Goal: Task Accomplishment & Management: Manage account settings

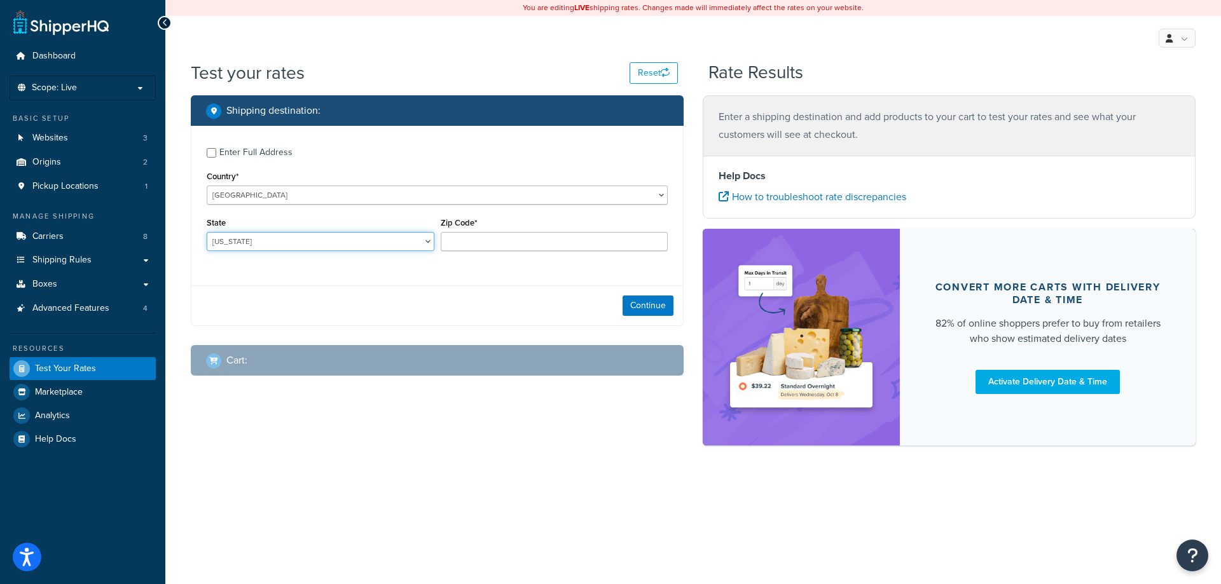
click at [287, 244] on select "Alabama Alaska American Samoa Arizona Arkansas Armed Forces Americas Armed Forc…" at bounding box center [321, 241] width 228 height 19
select select "OH"
click at [207, 233] on select "Alabama Alaska American Samoa Arizona Arkansas Armed Forces Americas Armed Forc…" at bounding box center [321, 241] width 228 height 19
type input "45405"
click at [653, 303] on button "Continue" at bounding box center [648, 306] width 51 height 20
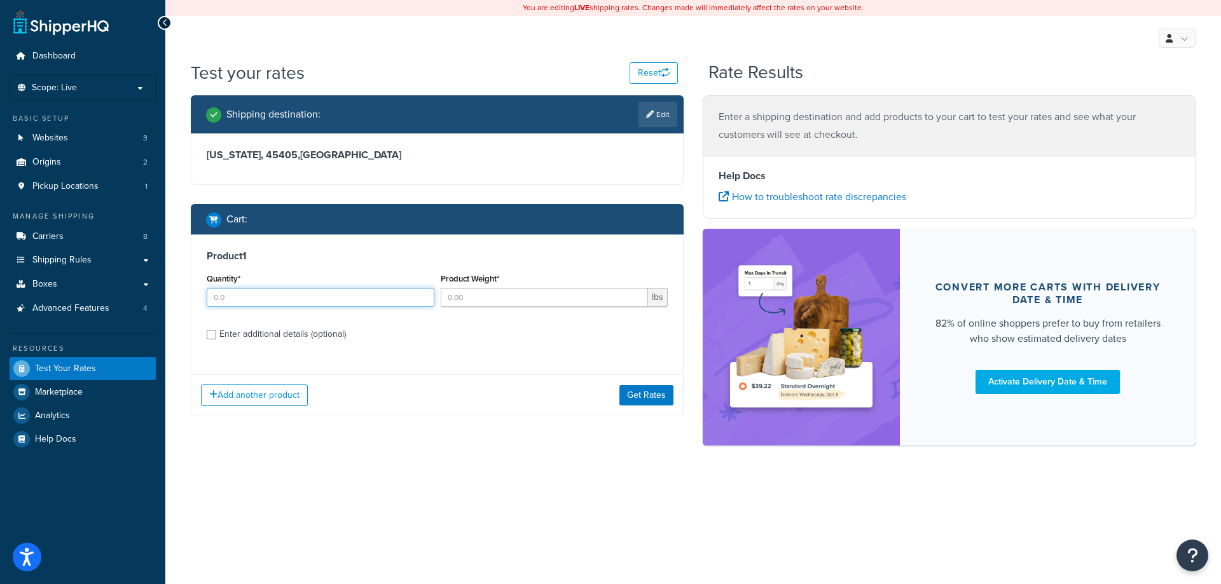
click at [268, 294] on input "Quantity*" at bounding box center [321, 297] width 228 height 19
type input "1"
type input "28"
click at [278, 334] on div "Enter additional details (optional)" at bounding box center [282, 335] width 127 height 18
click at [216, 334] on input "Enter additional details (optional)" at bounding box center [212, 335] width 10 height 10
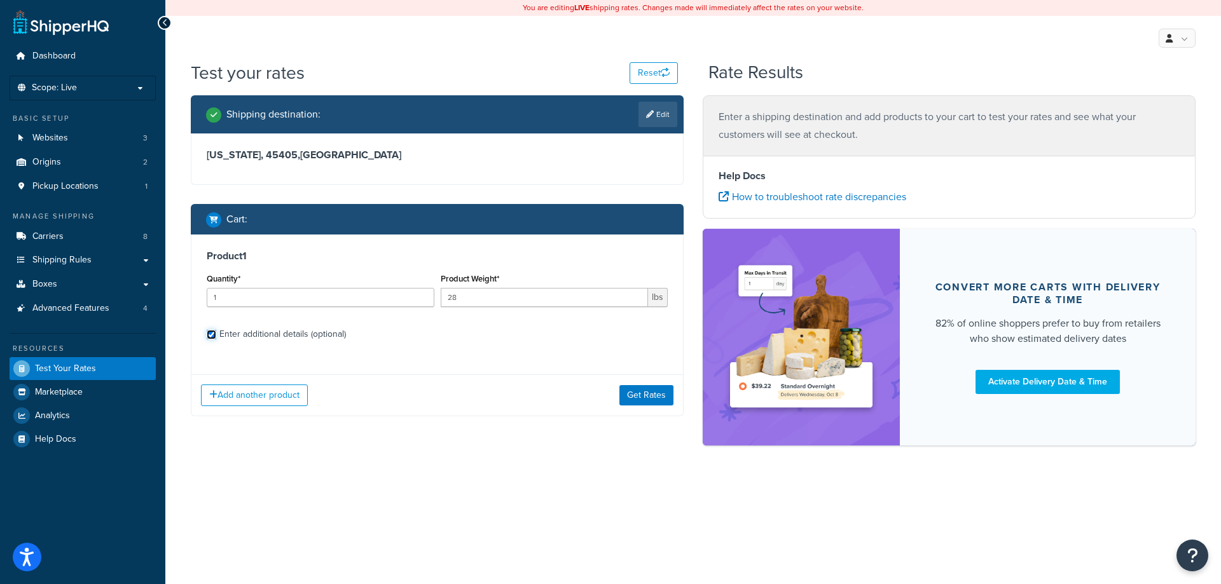
checkbox input "true"
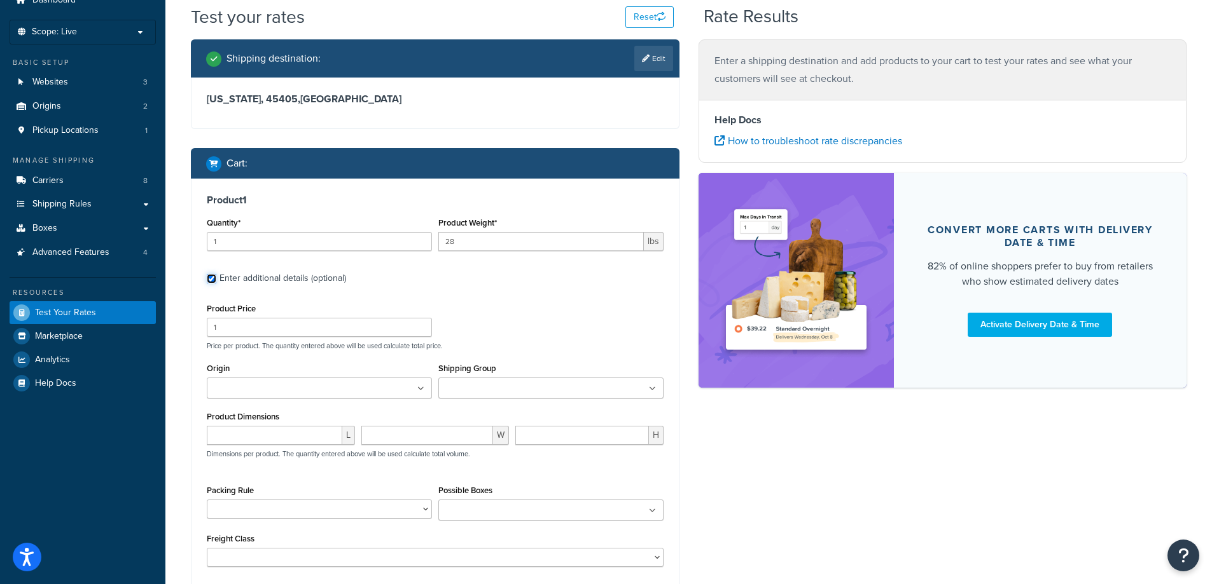
scroll to position [85, 0]
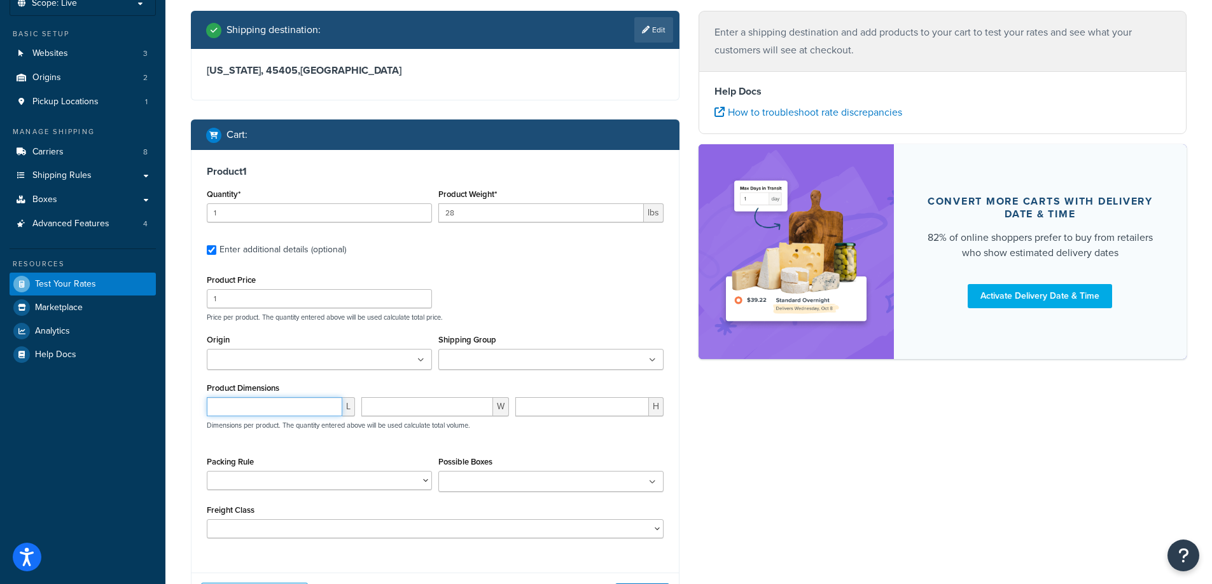
click at [268, 399] on input "number" at bounding box center [274, 407] width 135 height 19
type input "21.65"
type input "15"
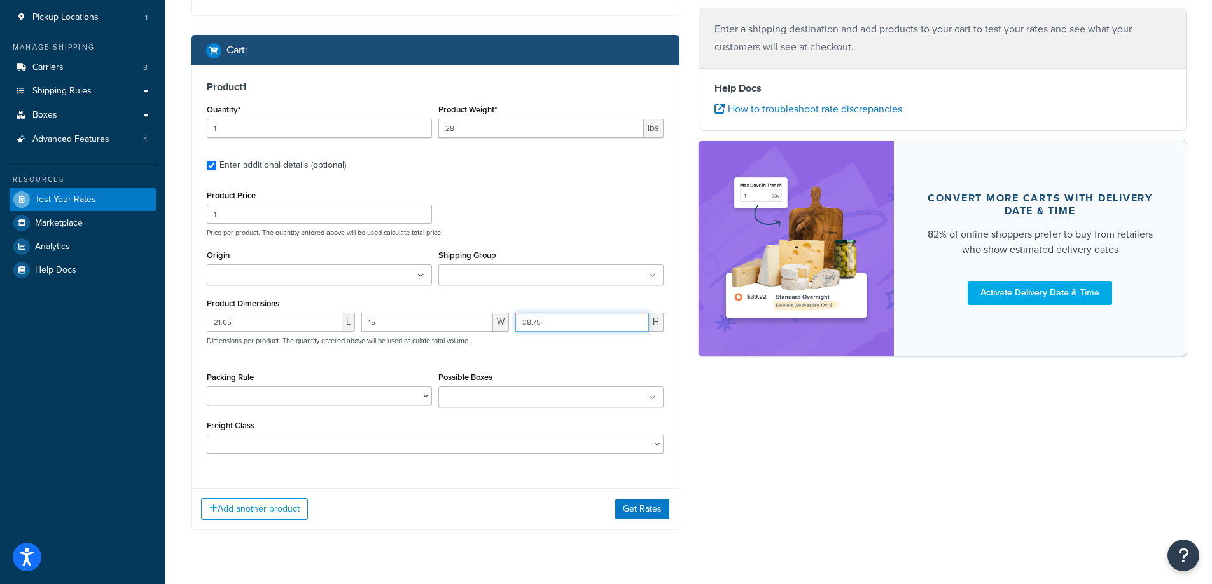
scroll to position [170, 0]
type input "38.75"
click at [643, 522] on div "Add another product Get Rates" at bounding box center [434, 508] width 487 height 41
click at [644, 515] on button "Get Rates" at bounding box center [642, 509] width 54 height 20
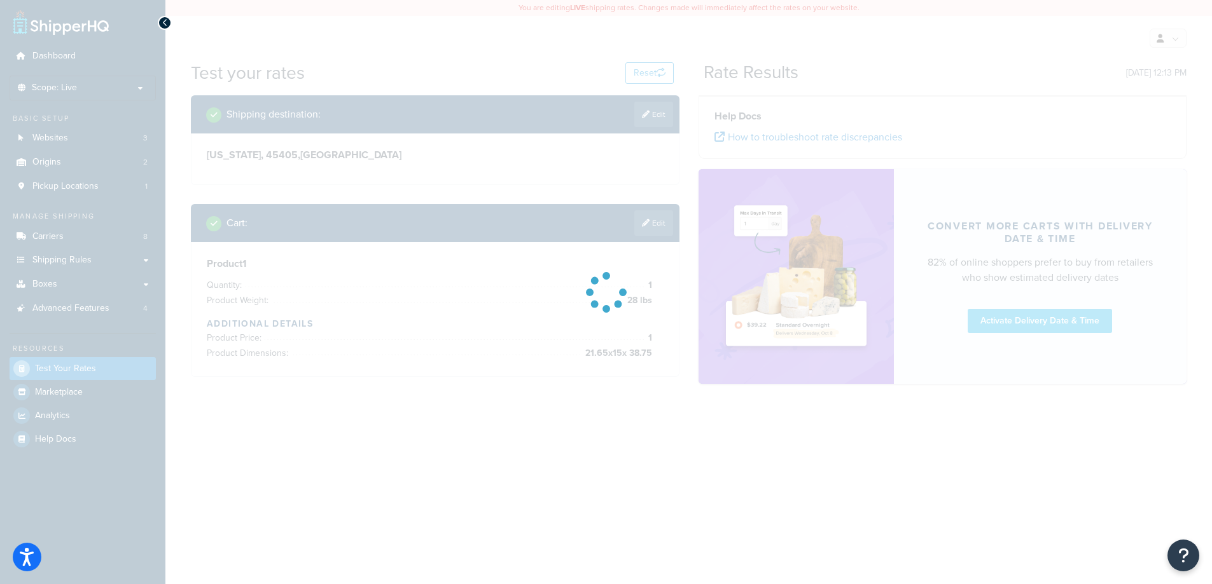
scroll to position [0, 0]
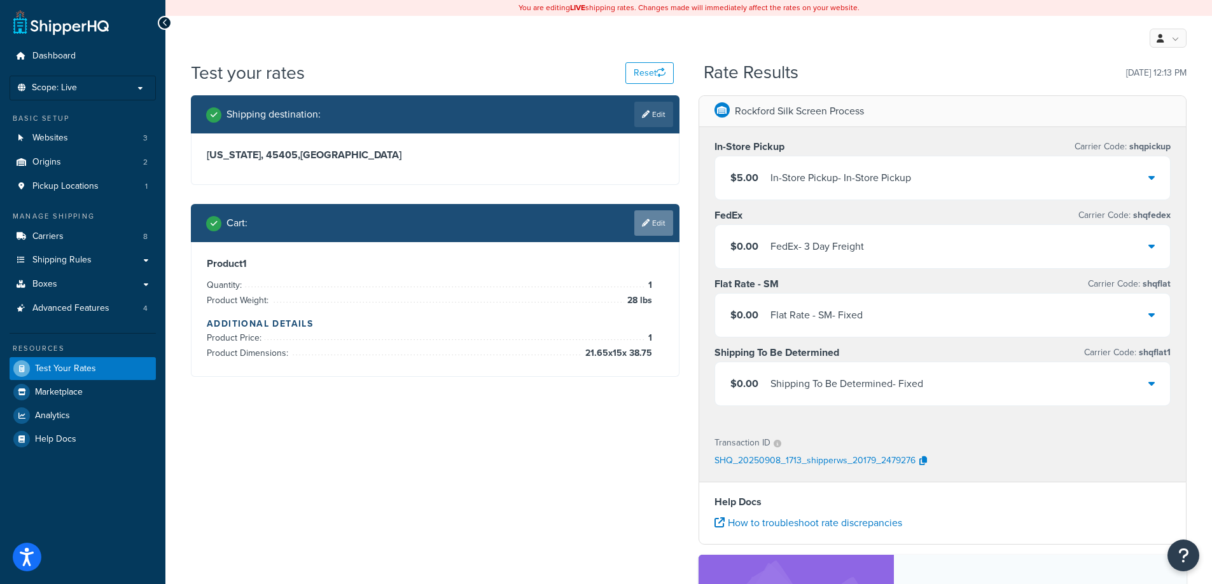
click at [644, 213] on link "Edit" at bounding box center [653, 223] width 39 height 25
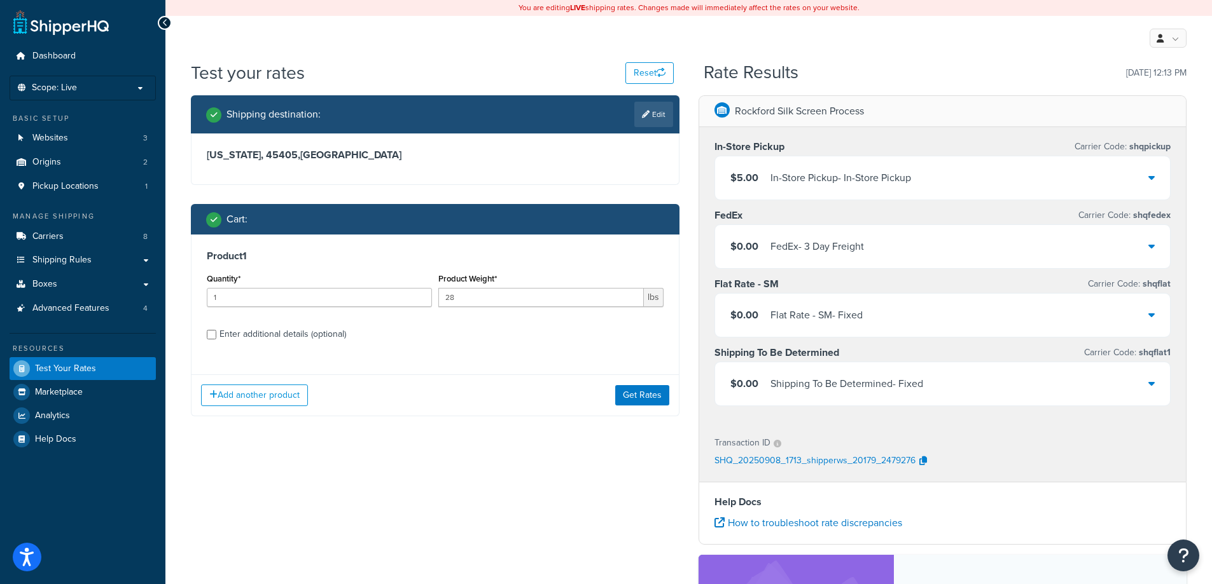
click at [296, 339] on div "Enter additional details (optional)" at bounding box center [282, 335] width 127 height 18
click at [216, 339] on input "Enter additional details (optional)" at bounding box center [212, 335] width 10 height 10
checkbox input "true"
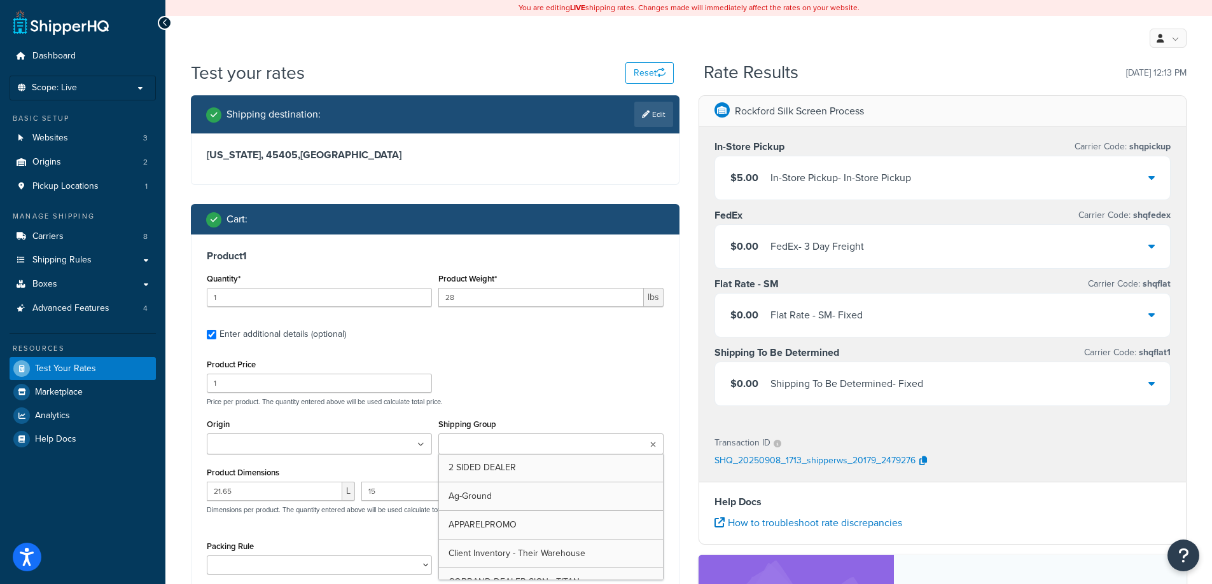
click at [520, 443] on input "Shipping Group" at bounding box center [498, 445] width 113 height 14
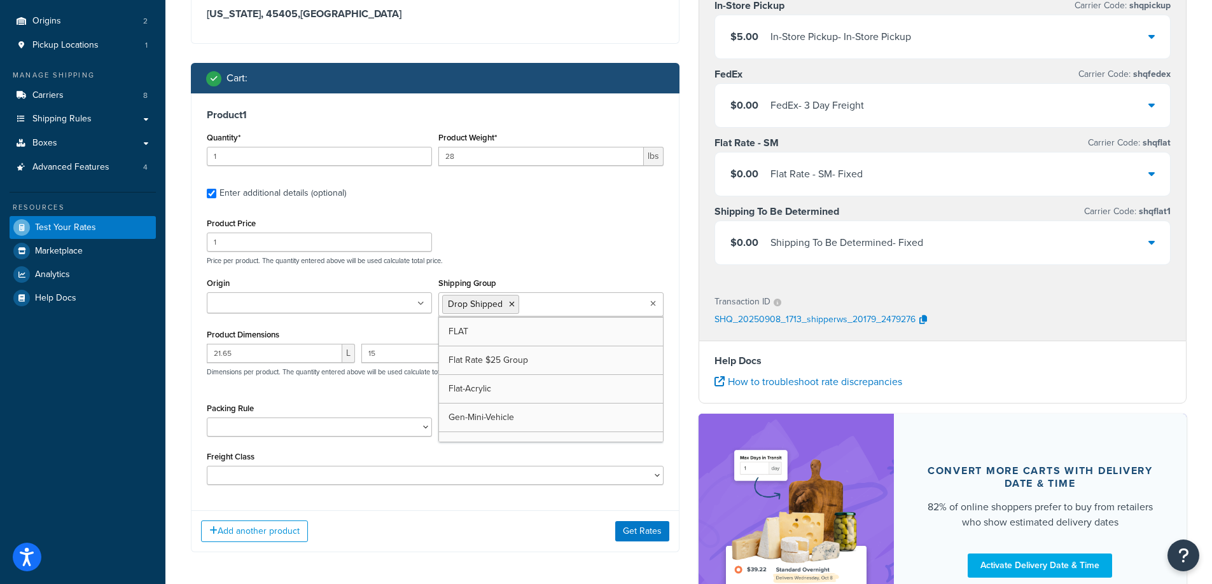
scroll to position [170, 0]
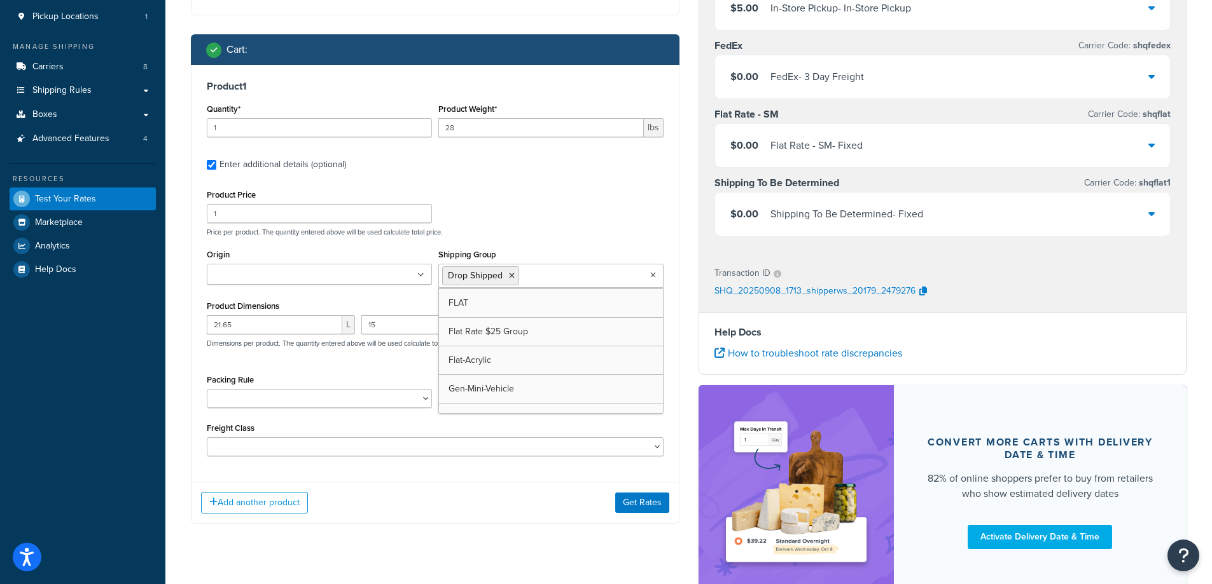
click at [613, 495] on div "Add another product Get Rates" at bounding box center [434, 502] width 487 height 41
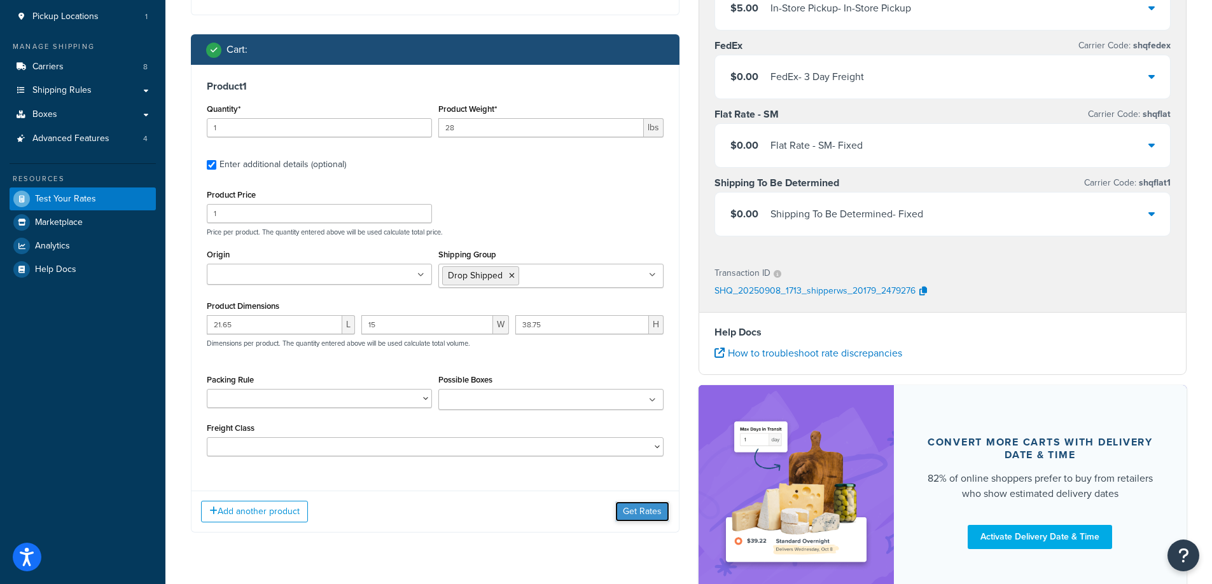
click at [636, 503] on button "Get Rates" at bounding box center [642, 512] width 54 height 20
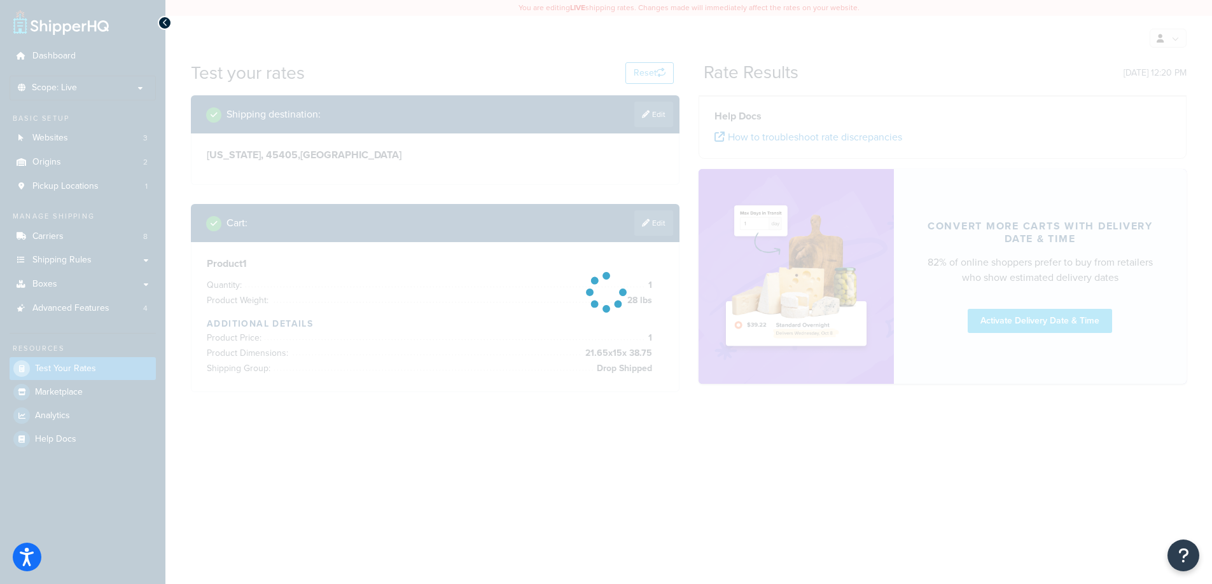
scroll to position [0, 0]
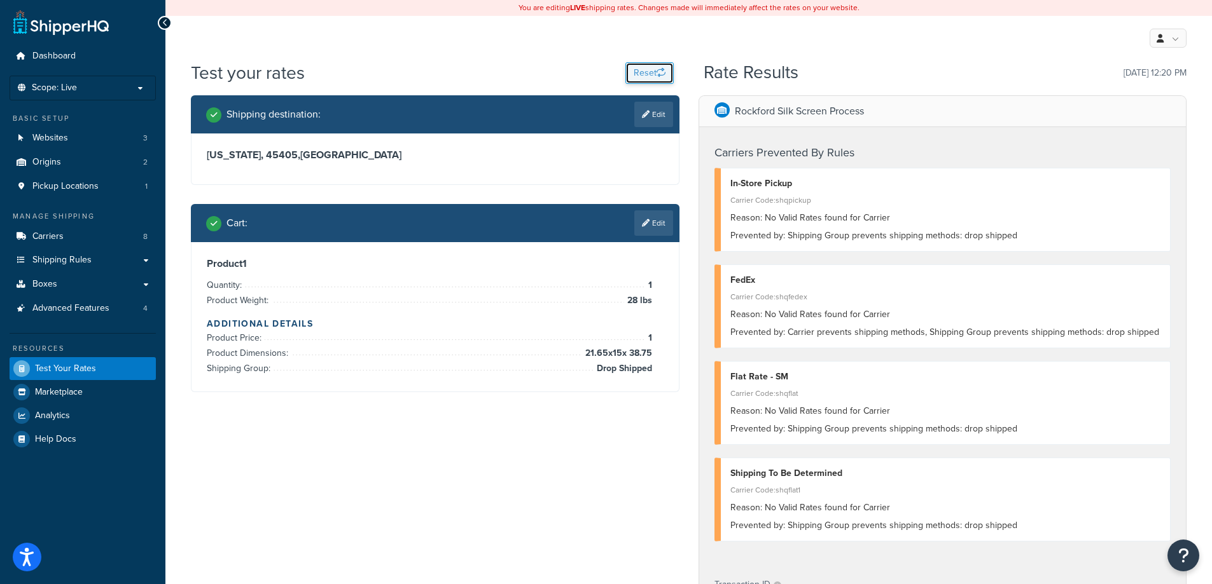
click at [630, 62] on button "Reset" at bounding box center [649, 73] width 48 height 22
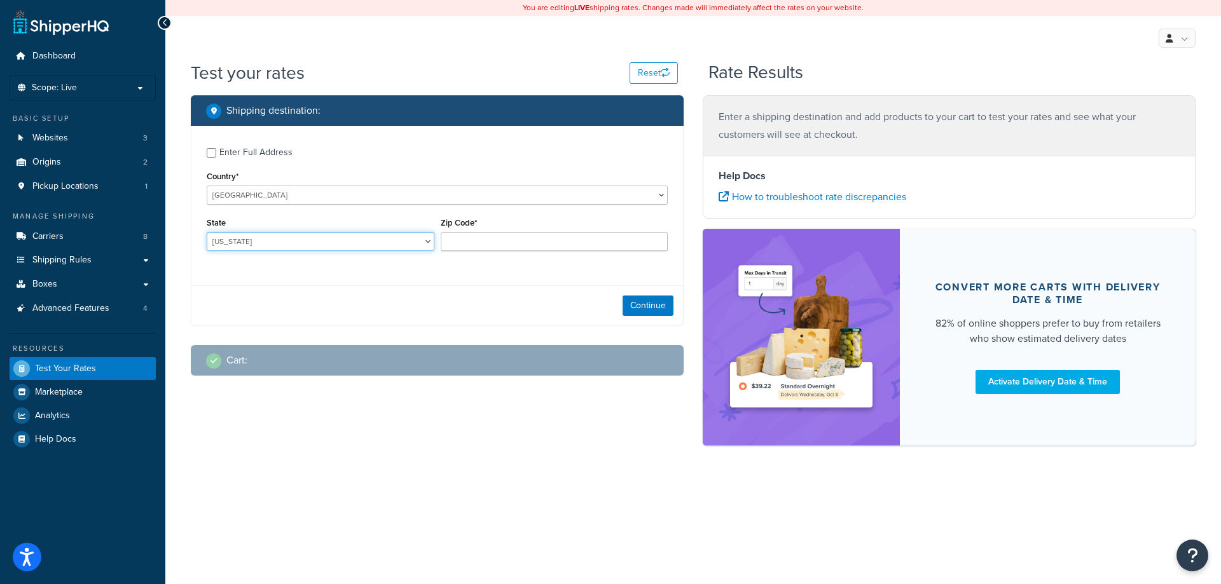
click at [292, 244] on select "Alabama Alaska American Samoa Arizona Arkansas Armed Forces Americas Armed Forc…" at bounding box center [321, 241] width 228 height 19
select select "OH"
click at [207, 233] on select "Alabama Alaska American Samoa Arizona Arkansas Armed Forces Americas Armed Forc…" at bounding box center [321, 241] width 228 height 19
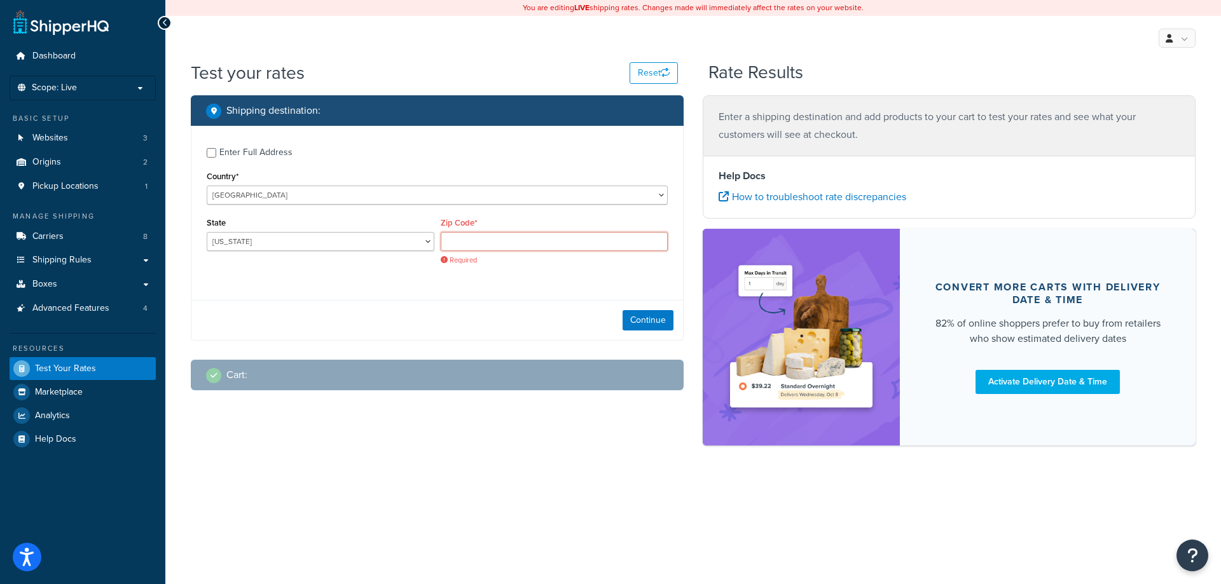
click at [467, 239] on input "Zip Code*" at bounding box center [555, 241] width 228 height 19
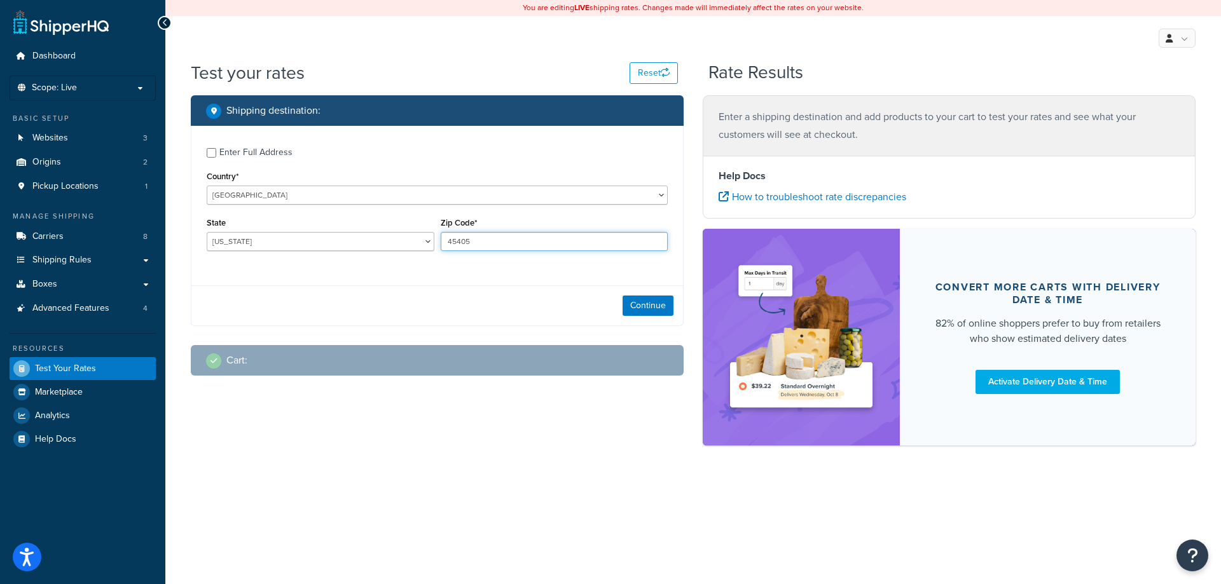
type input "45405"
click at [651, 301] on button "Continue" at bounding box center [648, 306] width 51 height 20
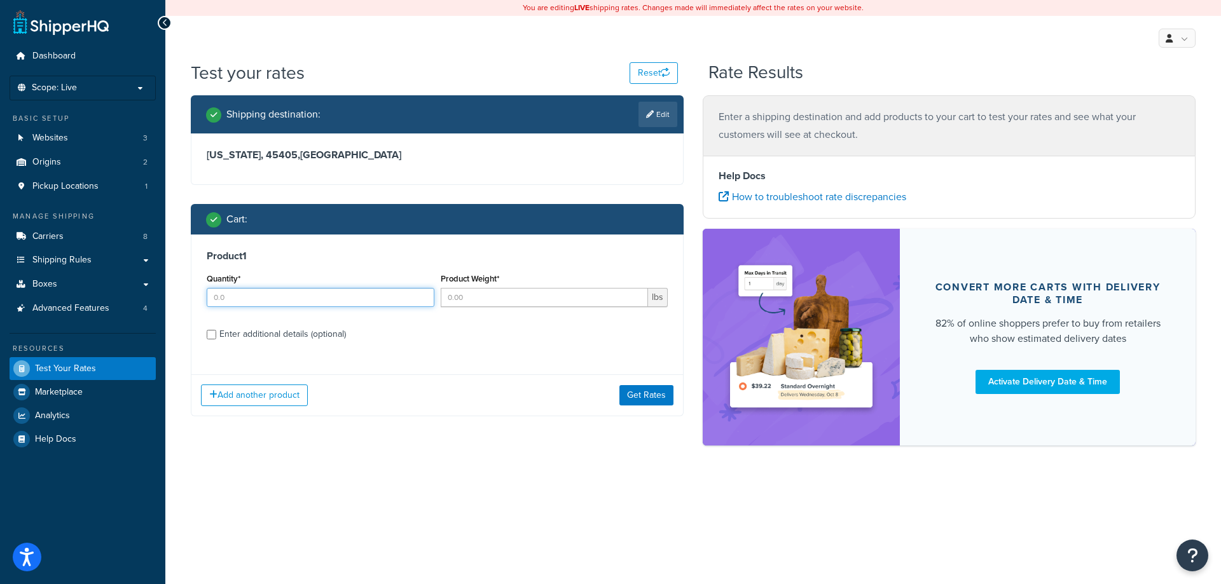
click at [255, 300] on input "Quantity*" at bounding box center [321, 297] width 228 height 19
type input "1"
type input "28"
click at [207, 330] on input "Enter additional details (optional)" at bounding box center [212, 335] width 10 height 10
checkbox input "true"
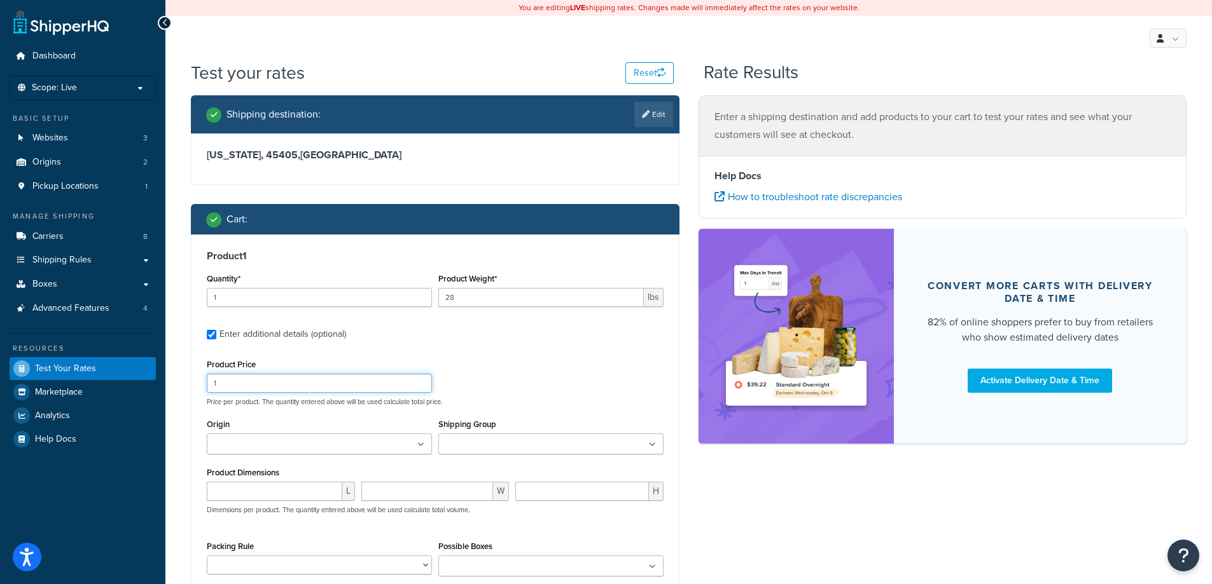
click at [257, 378] on input "1" at bounding box center [319, 383] width 225 height 19
type input "1250"
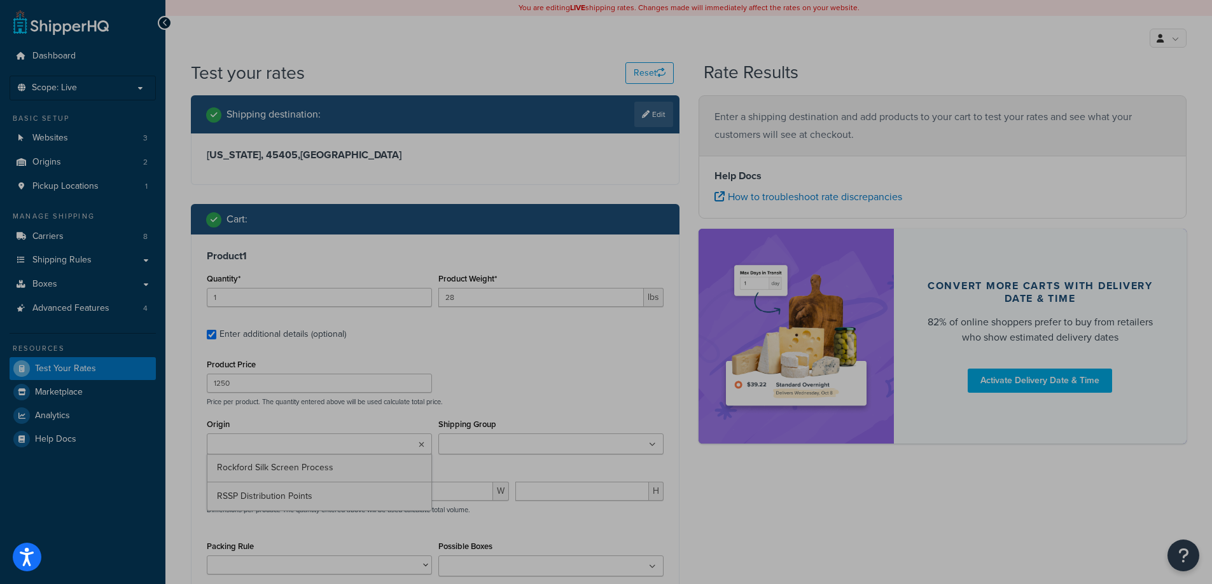
click at [954, 504] on div "Shipping destination : Edit Ohio, 45405 , United States Cart : Product 1 Quanti…" at bounding box center [688, 406] width 1014 height 623
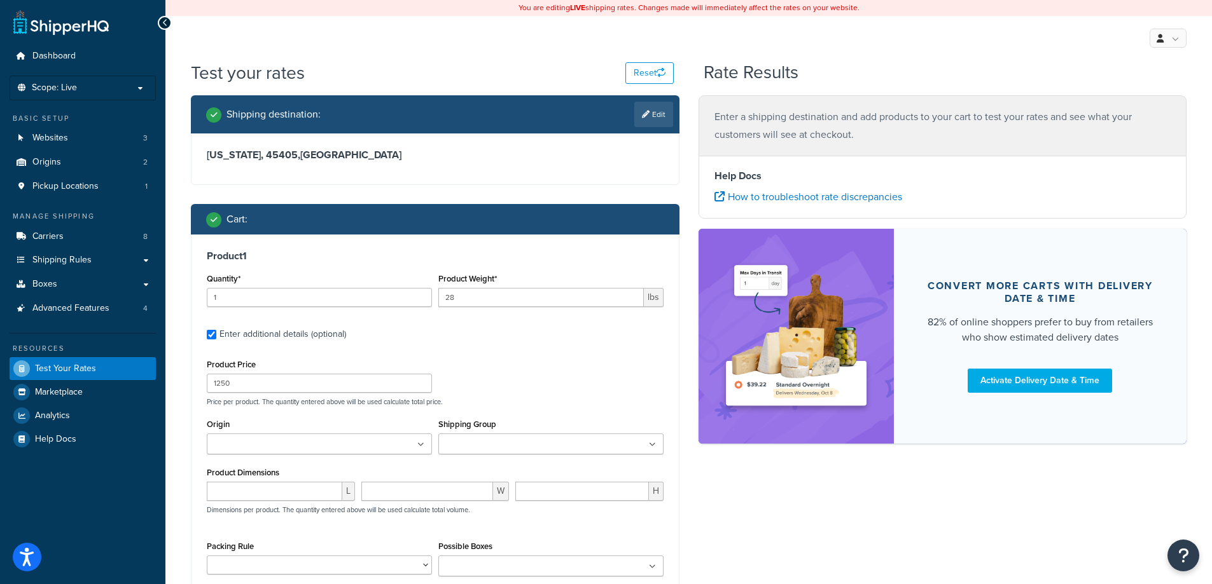
click at [628, 431] on div "Shipping Group 2 SIDED DEALER Ag-Ground APPARELPROMO Client Inventory - Their W…" at bounding box center [550, 435] width 225 height 39
click at [621, 441] on ul at bounding box center [550, 444] width 225 height 21
type input "dr"
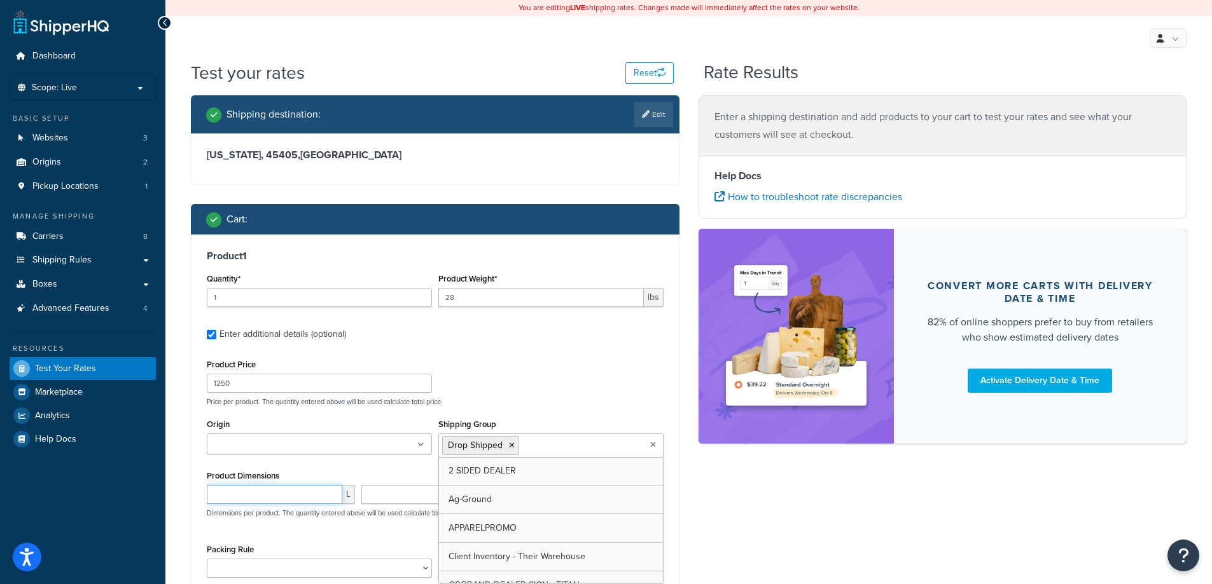
click at [273, 494] on input "number" at bounding box center [274, 494] width 135 height 19
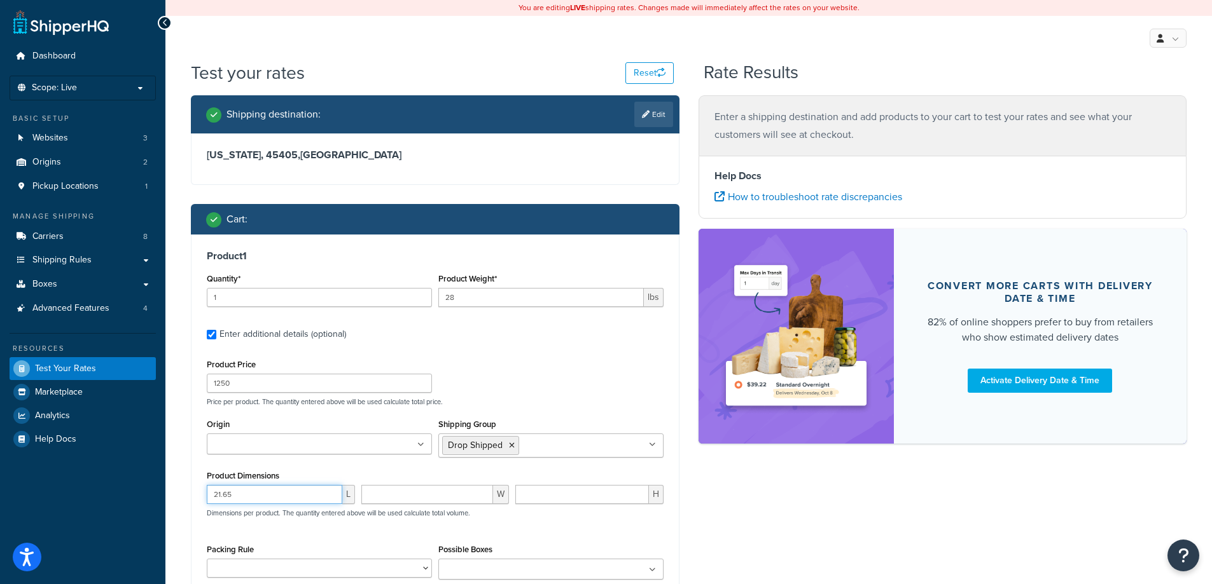
type input "21.65"
type input "15"
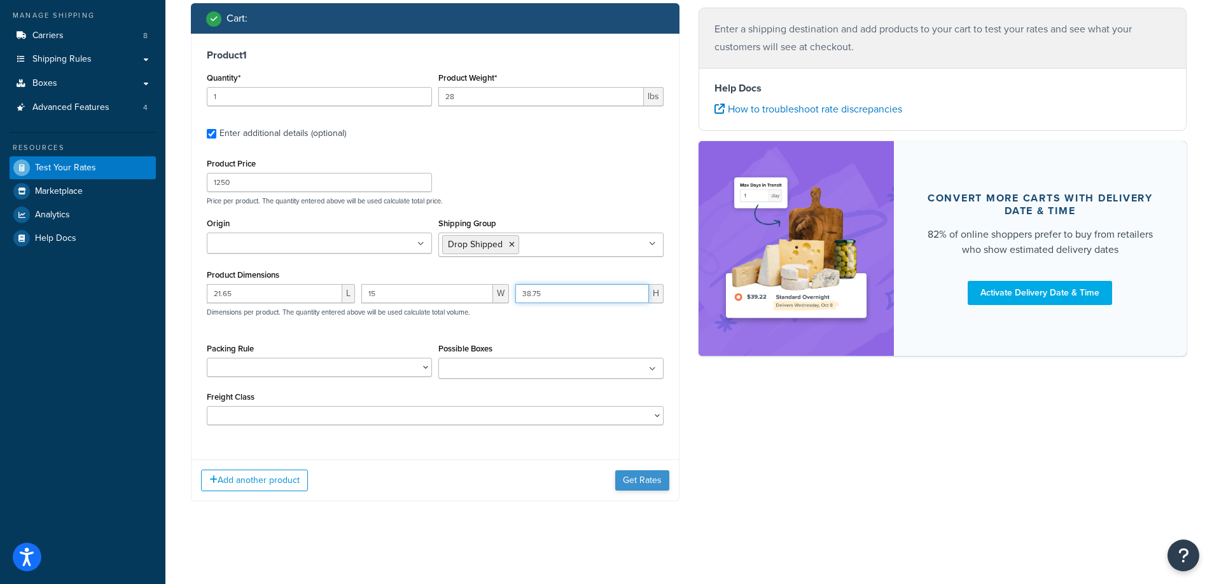
type input "38.75"
click at [643, 486] on button "Get Rates" at bounding box center [642, 481] width 54 height 20
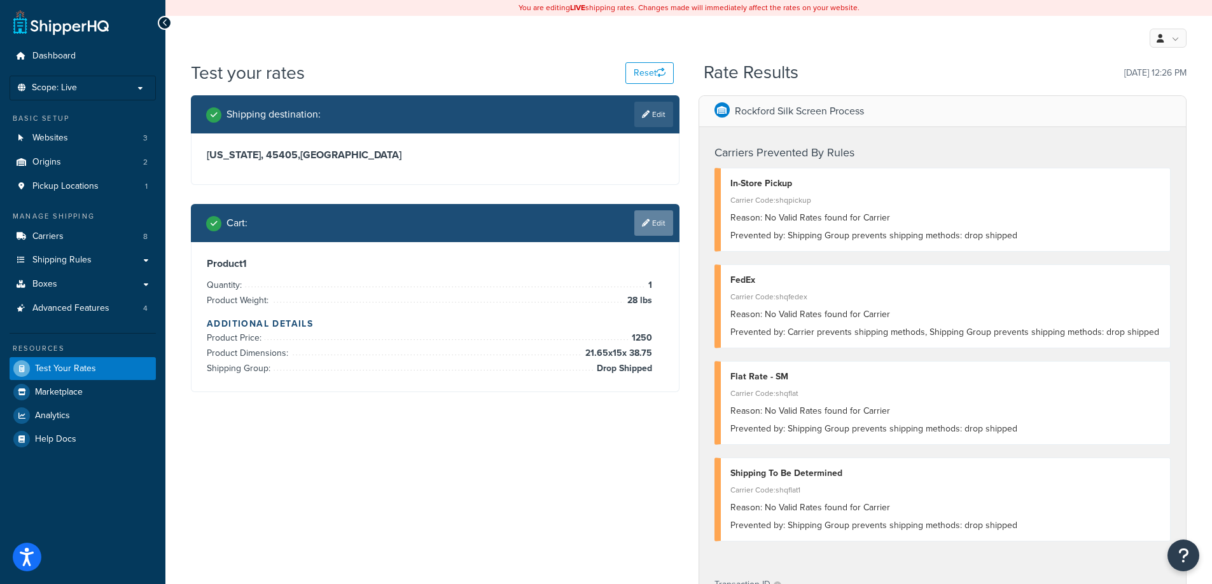
click at [667, 230] on link "Edit" at bounding box center [653, 223] width 39 height 25
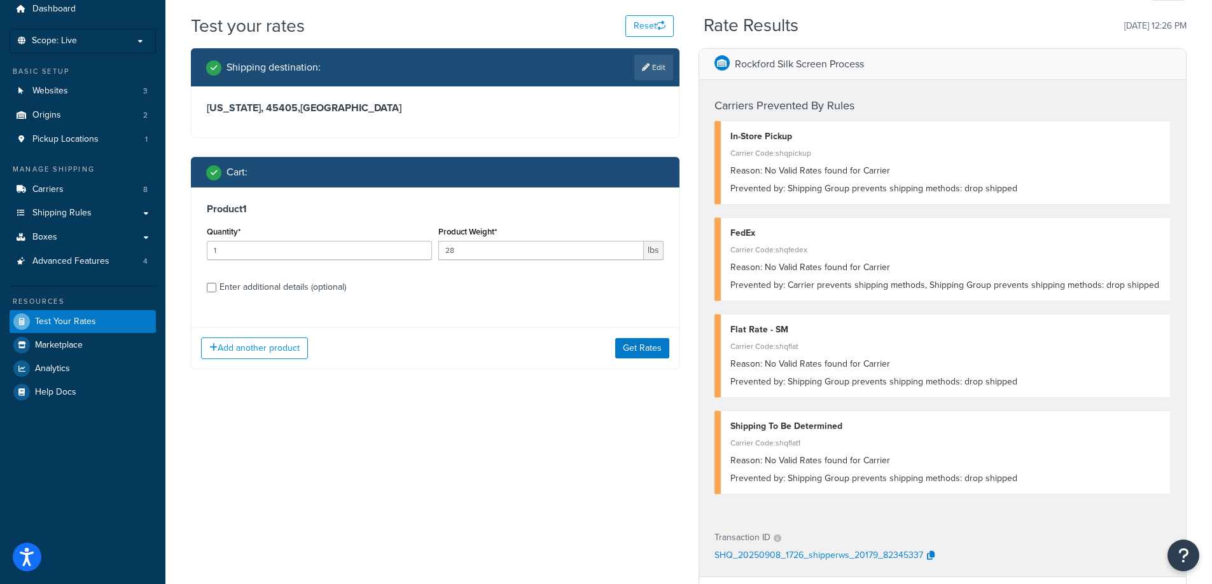
scroll to position [170, 0]
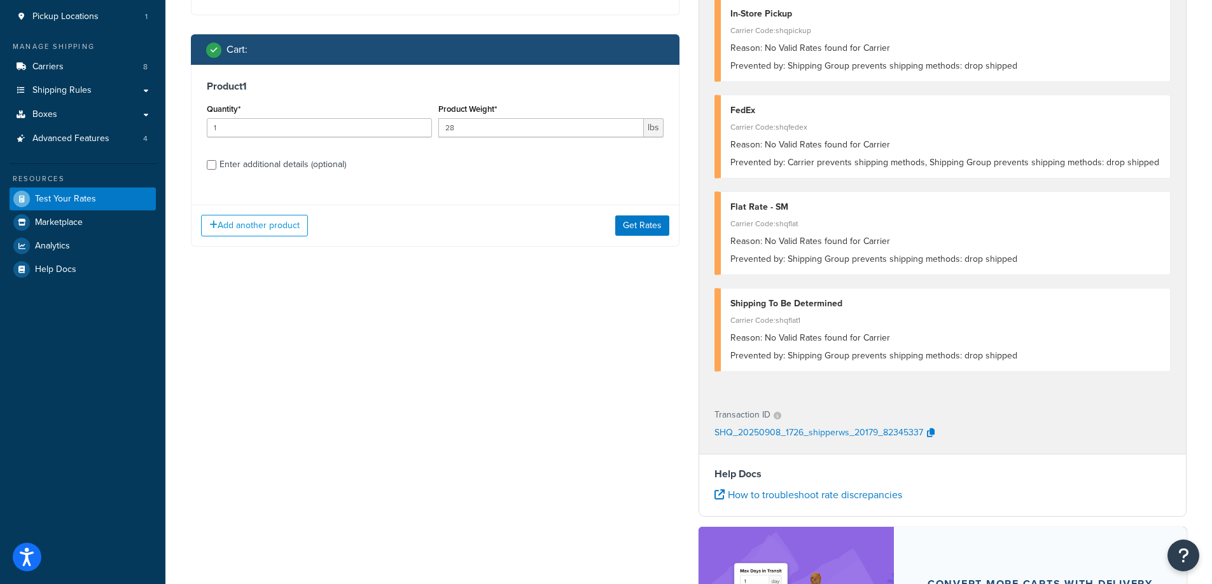
click at [262, 160] on div "Enter additional details (optional)" at bounding box center [282, 165] width 127 height 18
click at [216, 160] on input "Enter additional details (optional)" at bounding box center [212, 165] width 10 height 10
checkbox input "true"
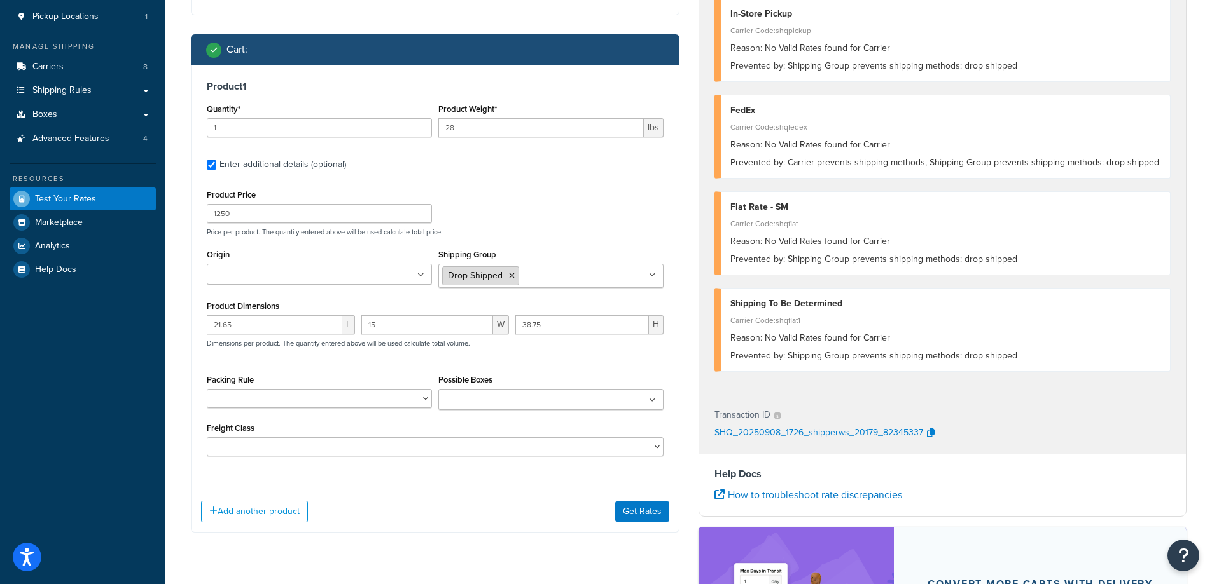
click at [510, 274] on icon at bounding box center [512, 276] width 6 height 8
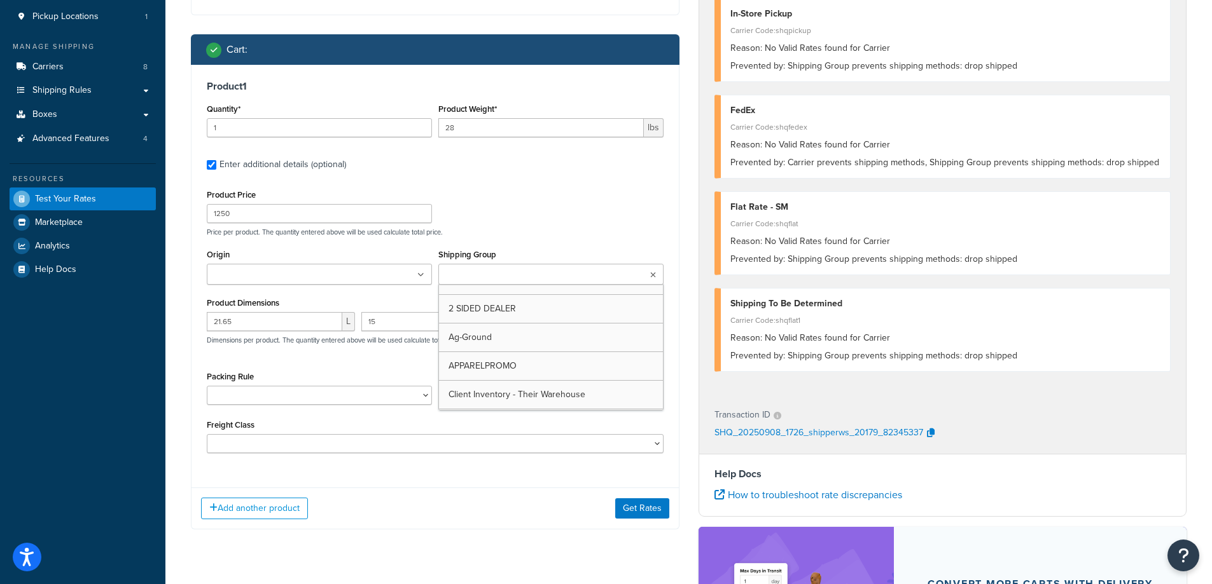
click at [518, 532] on div "Shipping destination : Edit Ohio, 45405 , United States Cart : Product 1 Quanti…" at bounding box center [435, 237] width 508 height 623
click at [630, 511] on button "Get Rates" at bounding box center [642, 509] width 54 height 20
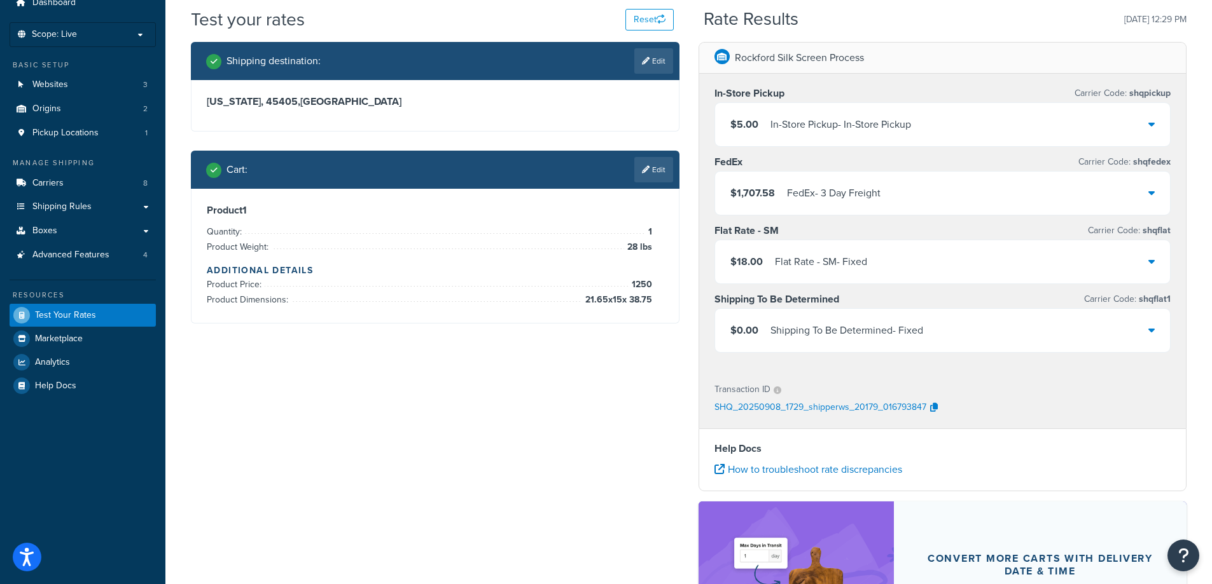
scroll to position [0, 0]
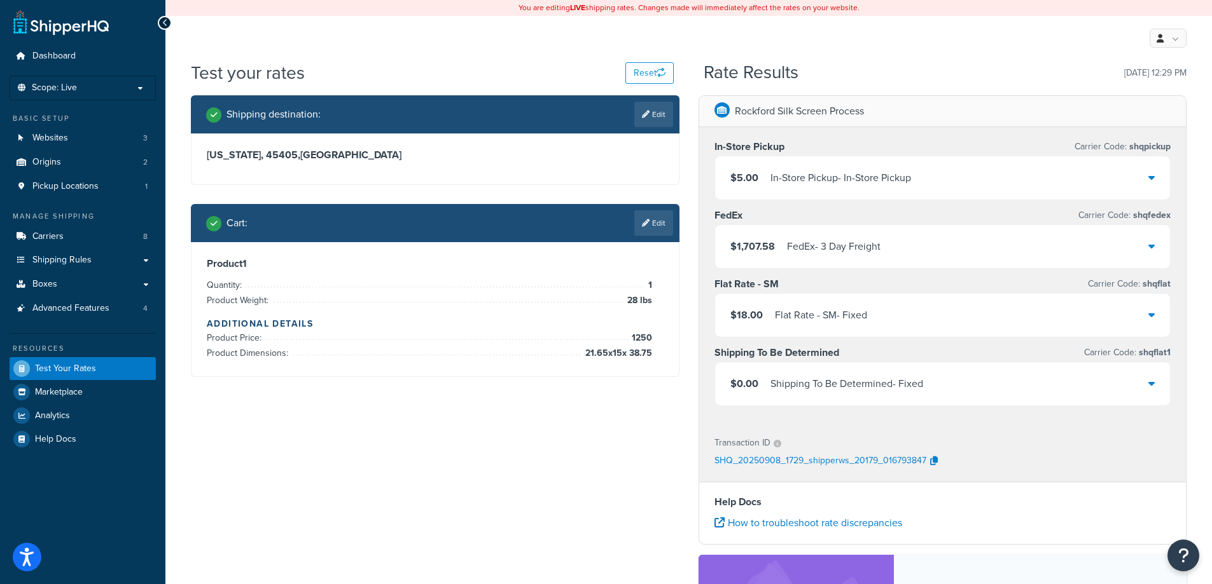
click at [1149, 247] on icon at bounding box center [1151, 246] width 6 height 10
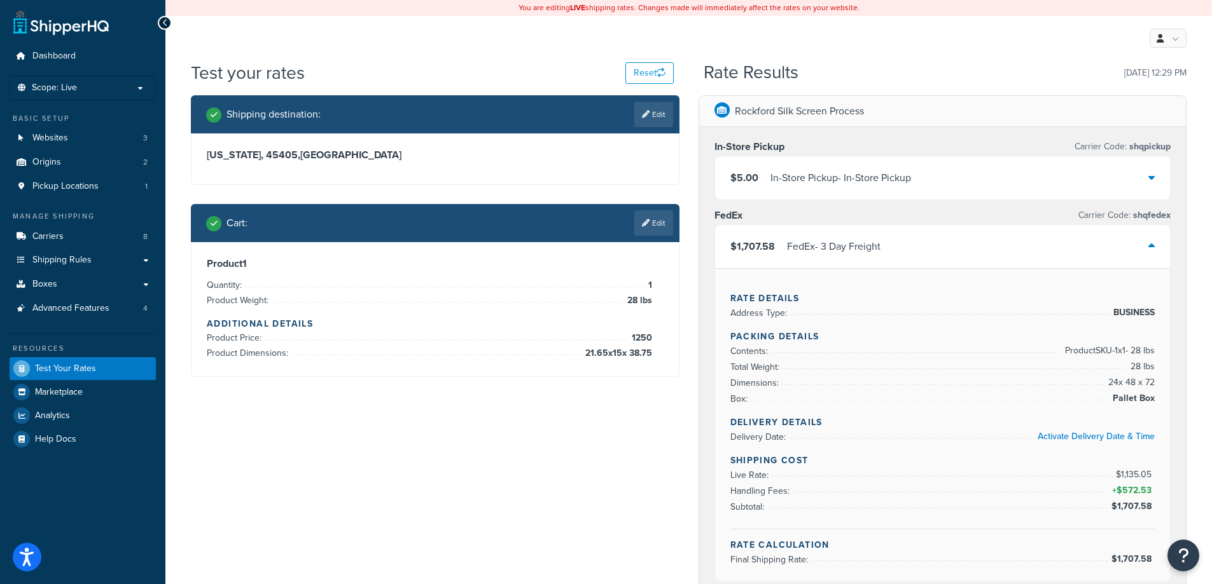
click at [1152, 178] on icon at bounding box center [1151, 177] width 6 height 10
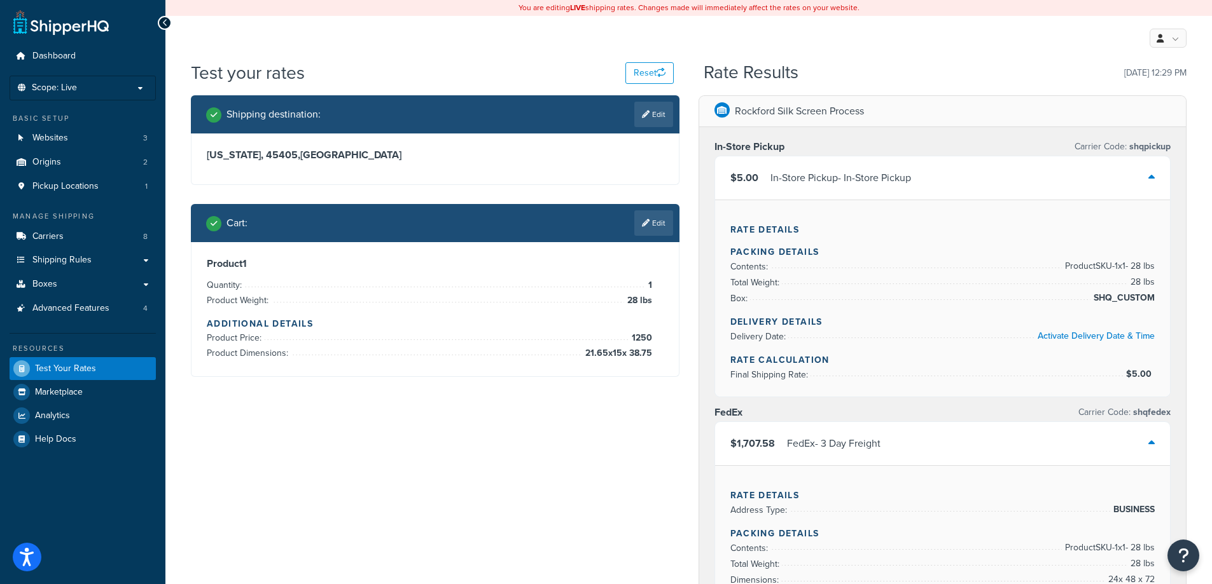
click at [1152, 178] on icon at bounding box center [1151, 177] width 6 height 10
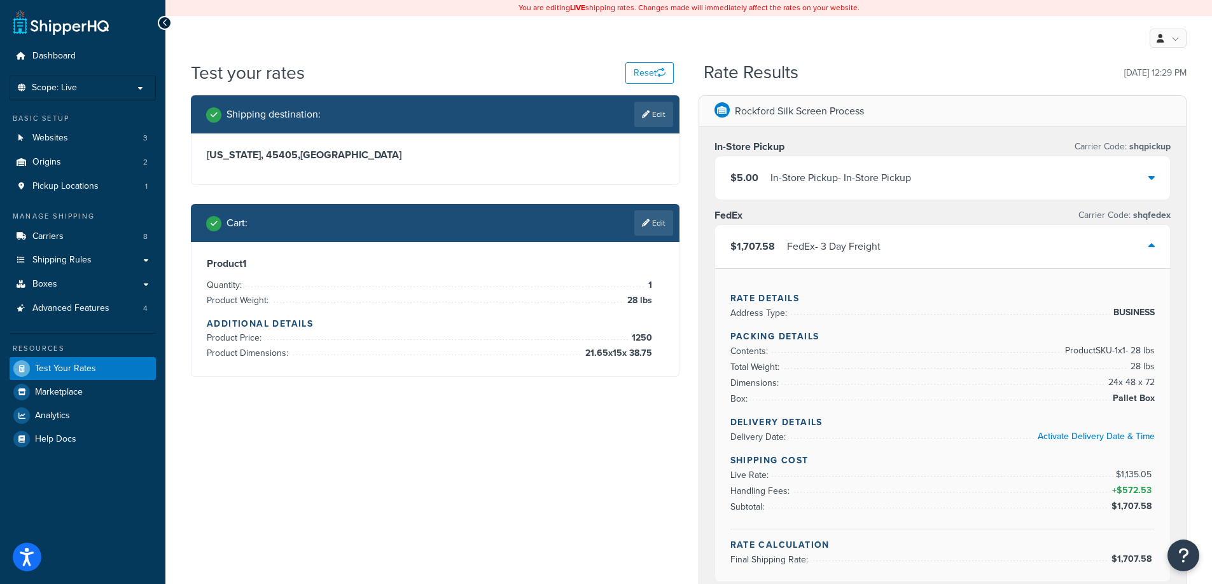
click at [1158, 243] on div "$1,707.58 FedEx - 3 Day Freight" at bounding box center [942, 246] width 455 height 43
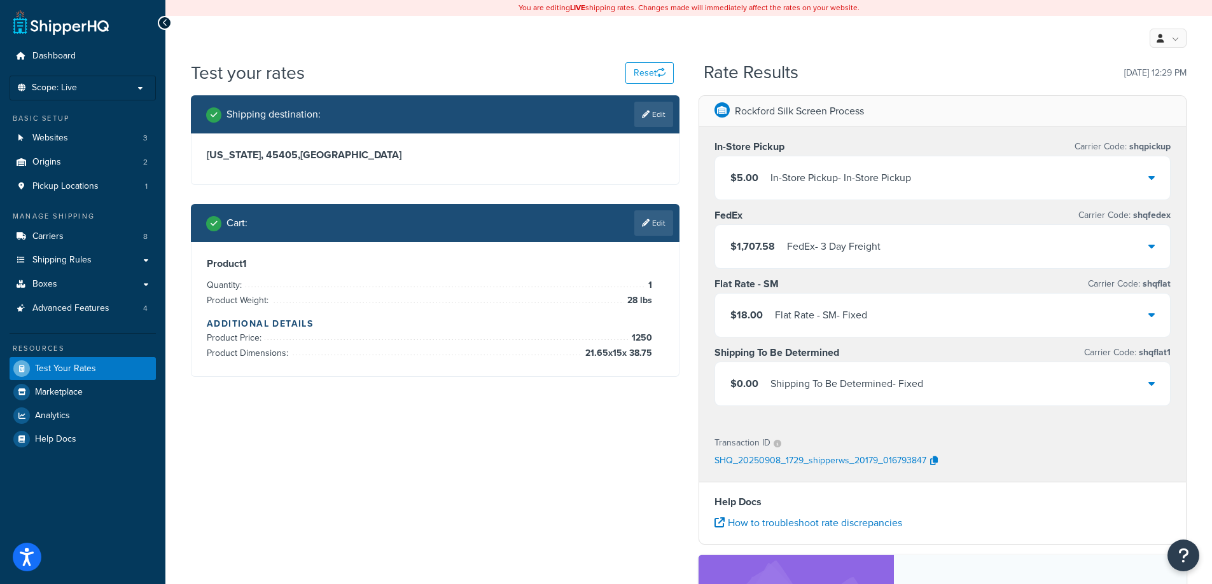
click at [1154, 310] on div "$18.00 Flat Rate - SM - Fixed" at bounding box center [942, 315] width 455 height 43
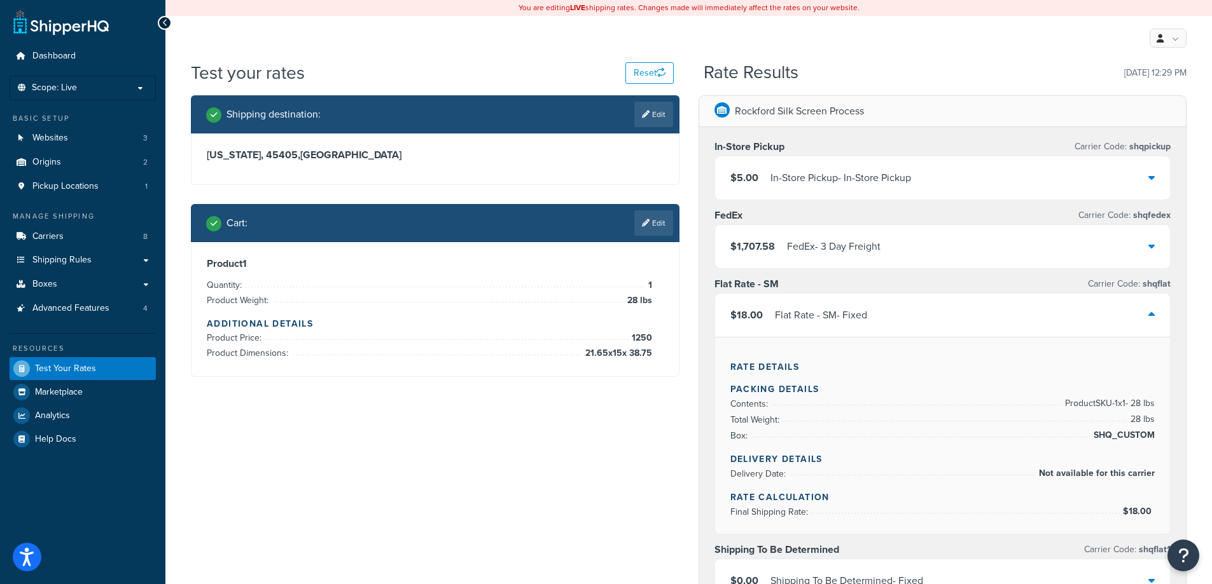
click at [1154, 310] on div "$18.00 Flat Rate - SM - Fixed" at bounding box center [942, 315] width 455 height 43
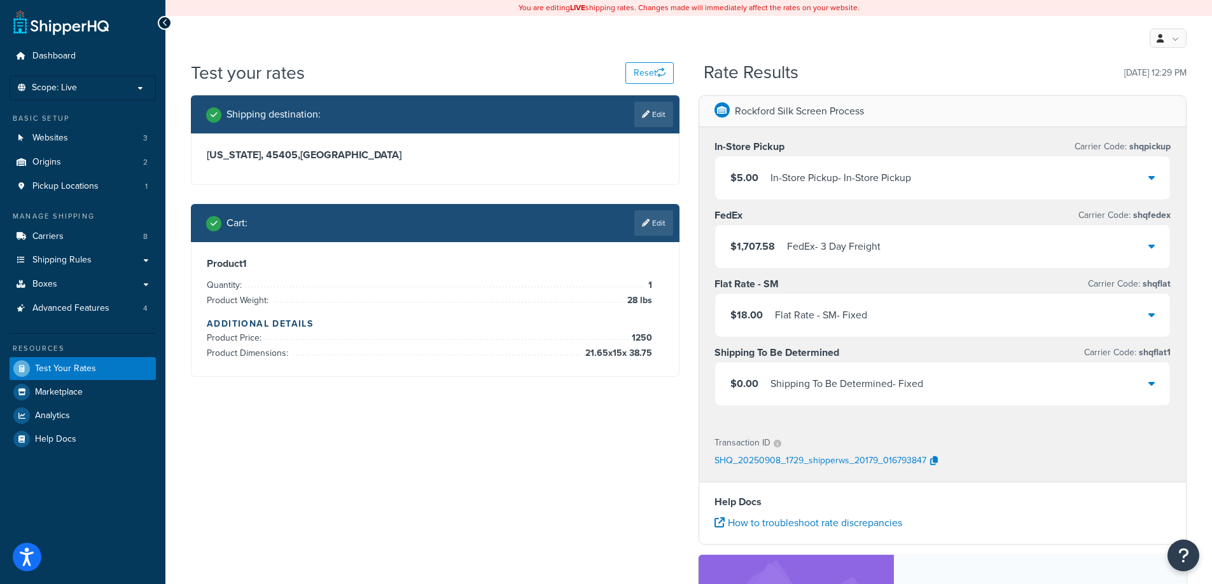
click at [1151, 378] on div at bounding box center [1151, 384] width 6 height 18
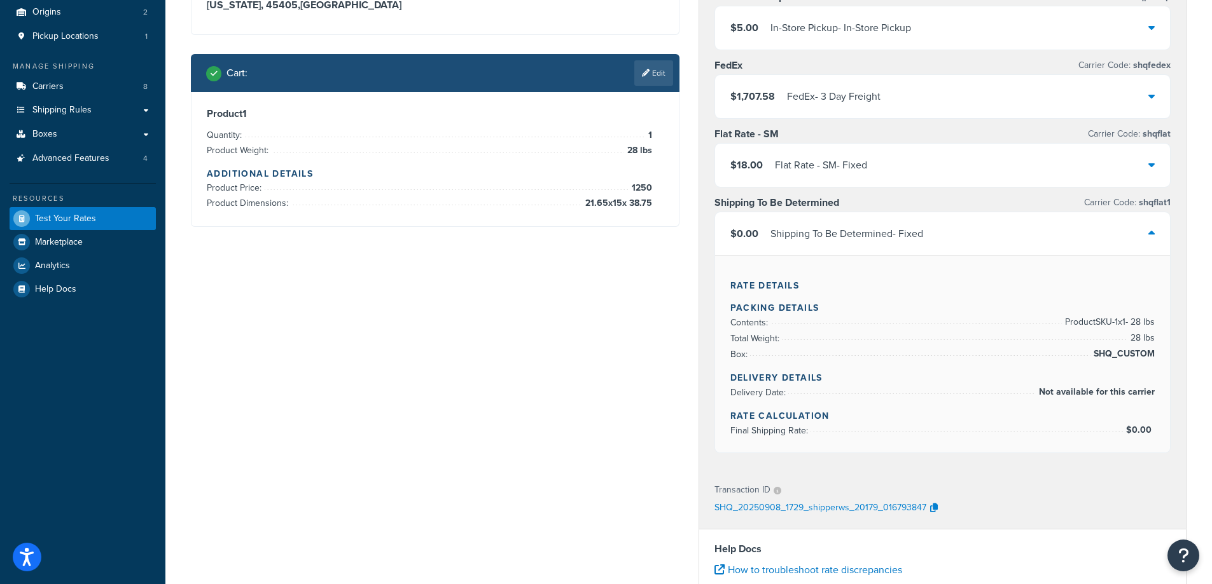
scroll to position [170, 0]
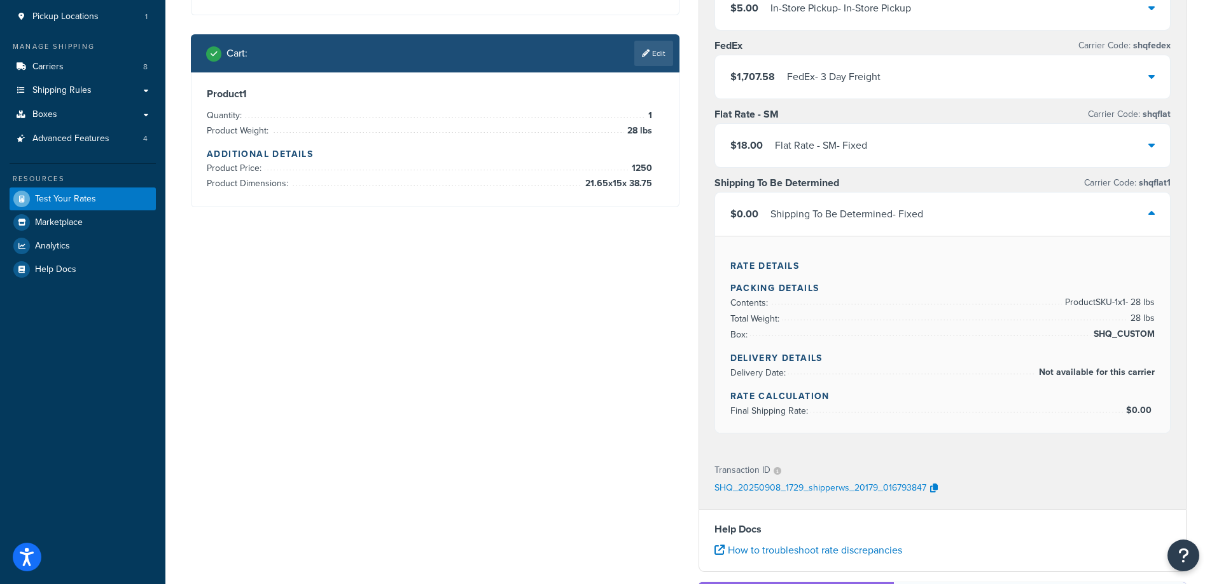
click at [1152, 212] on icon at bounding box center [1151, 214] width 6 height 10
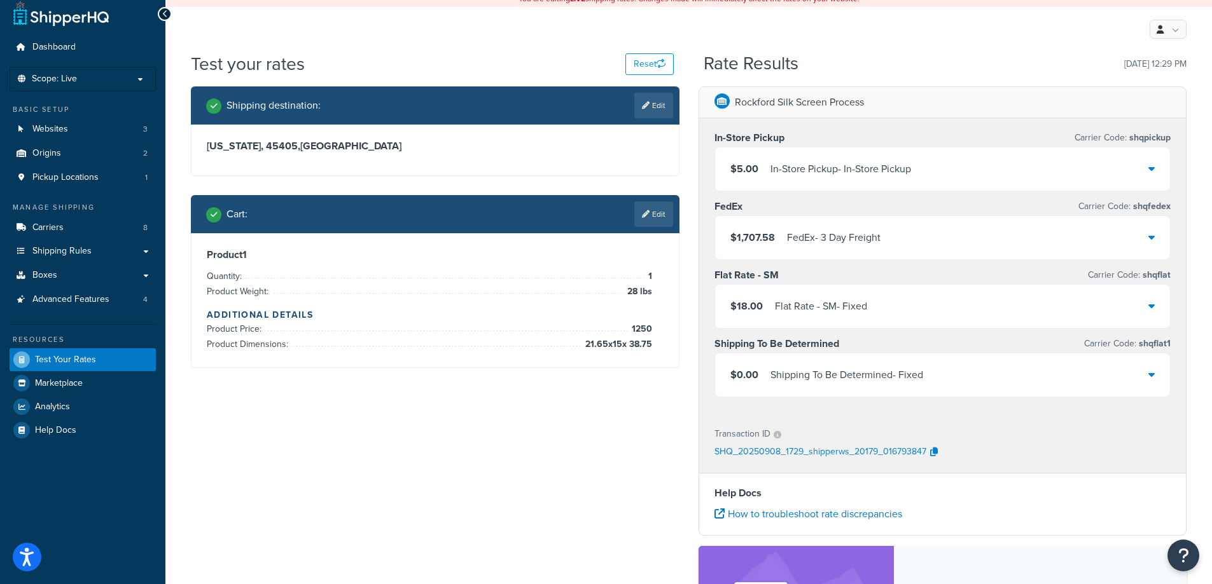
scroll to position [0, 0]
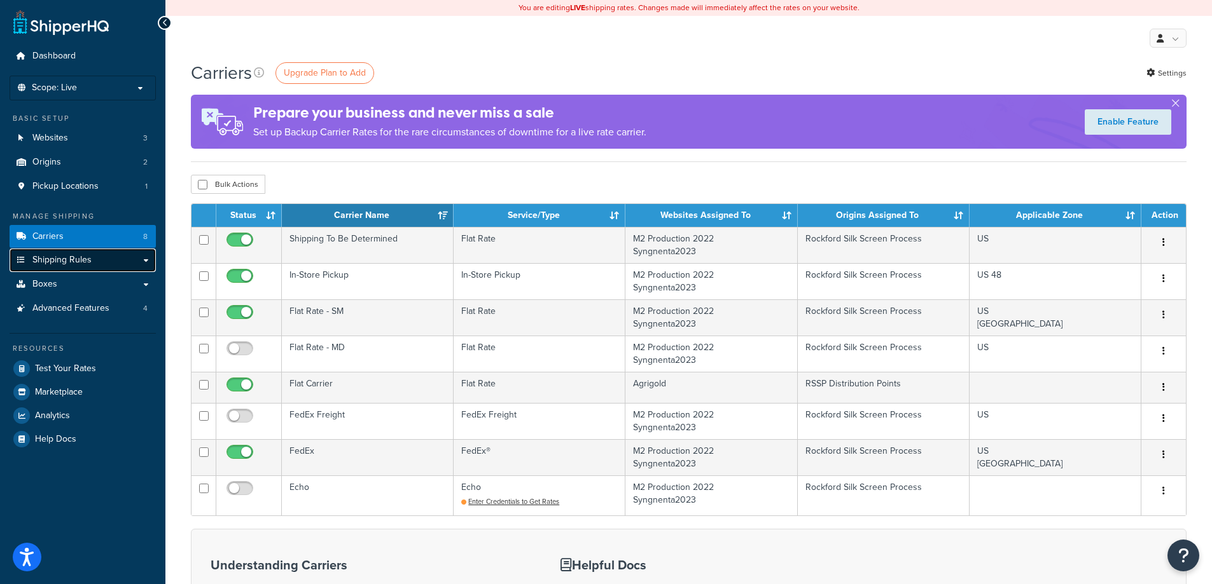
click at [149, 264] on link "Shipping Rules" at bounding box center [83, 261] width 146 height 24
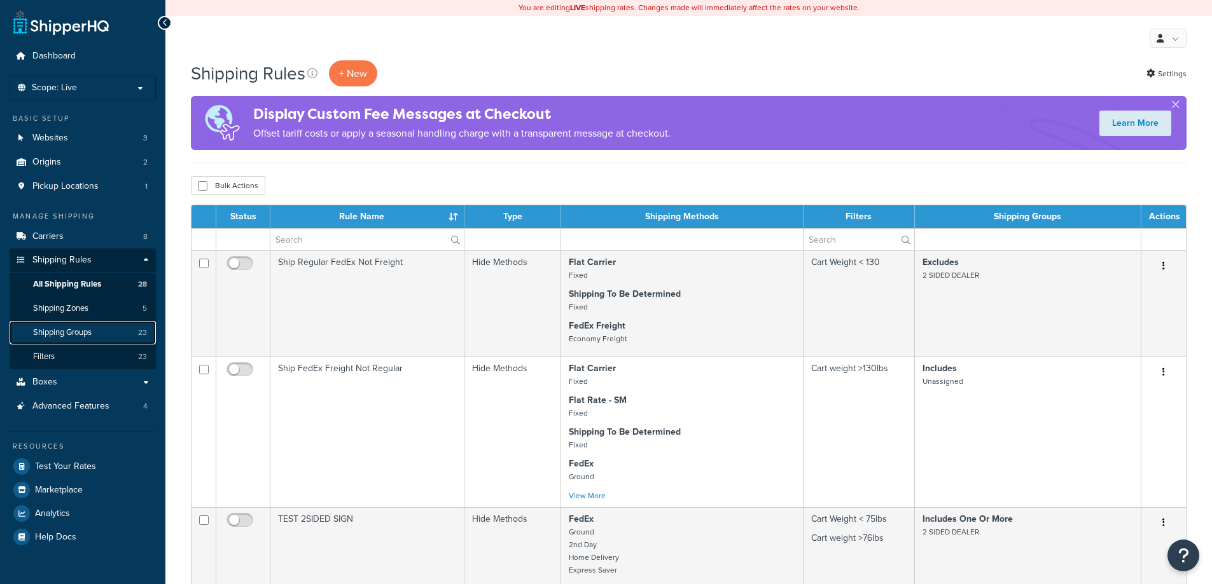
click at [52, 334] on span "Shipping Groups" at bounding box center [62, 333] width 59 height 11
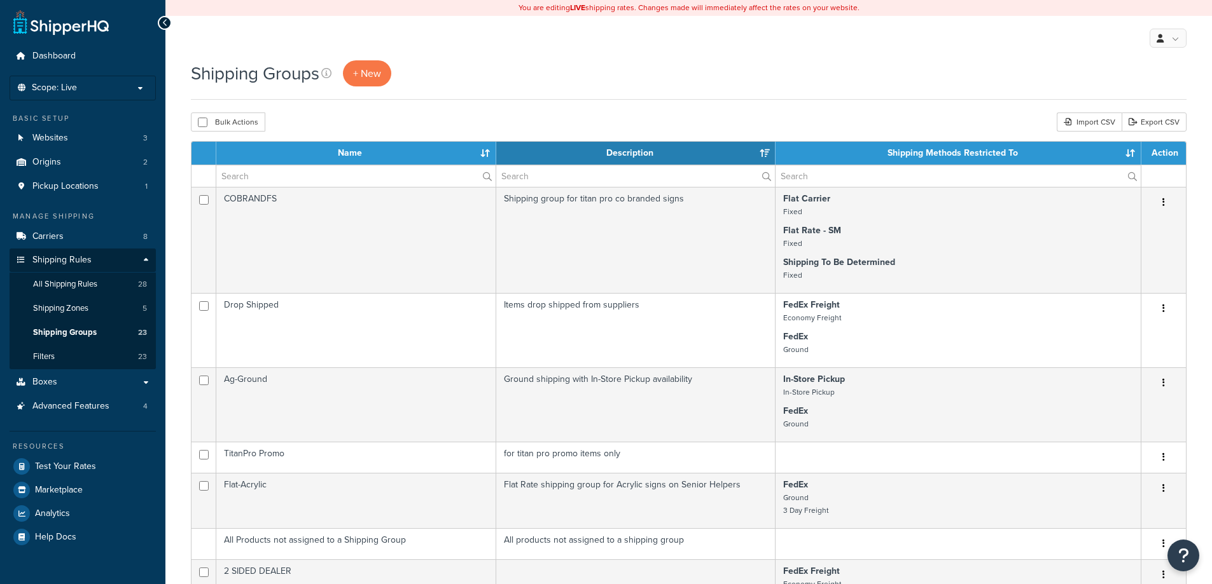
select select "15"
click at [65, 245] on link "Carriers 8" at bounding box center [83, 237] width 146 height 24
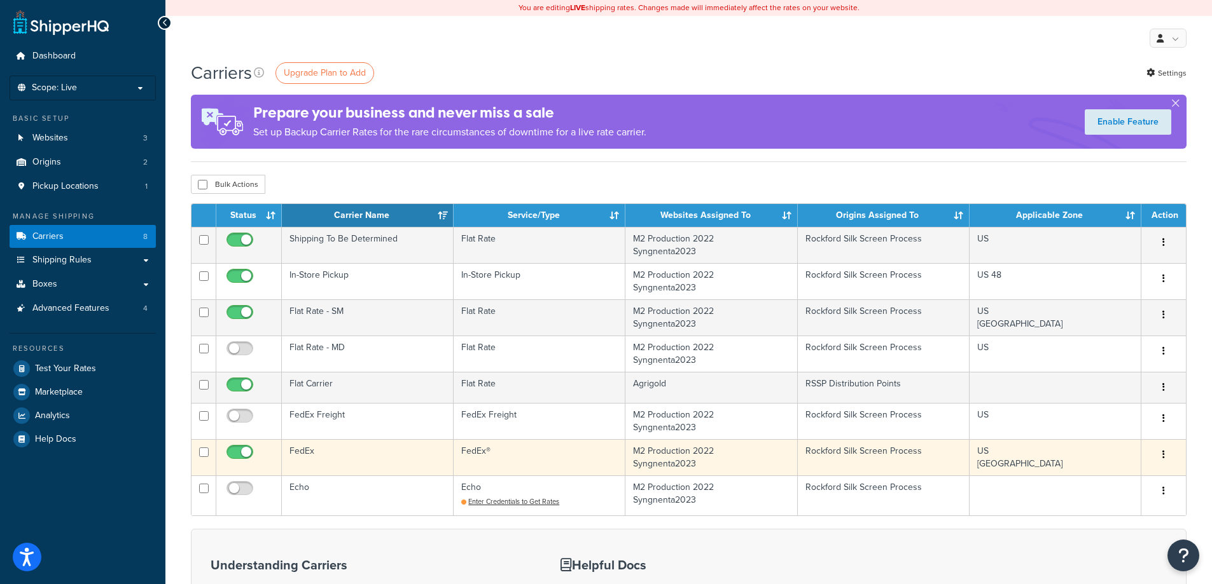
click at [1161, 453] on button "button" at bounding box center [1163, 455] width 18 height 20
click at [1102, 487] on link "Edit" at bounding box center [1111, 481] width 100 height 26
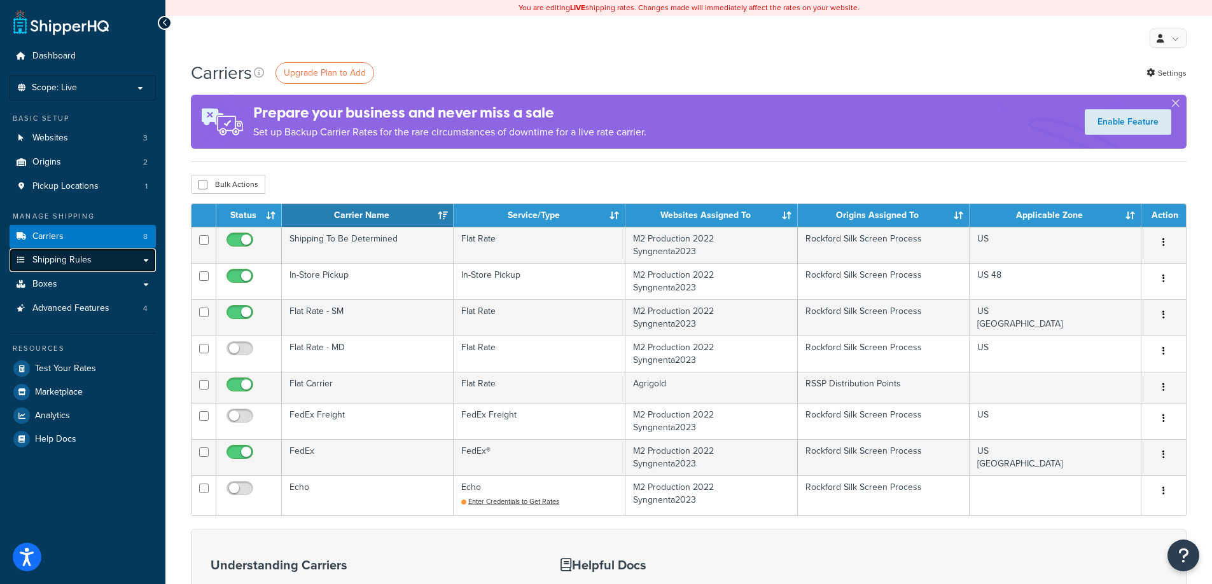
click at [142, 258] on link "Shipping Rules" at bounding box center [83, 261] width 146 height 24
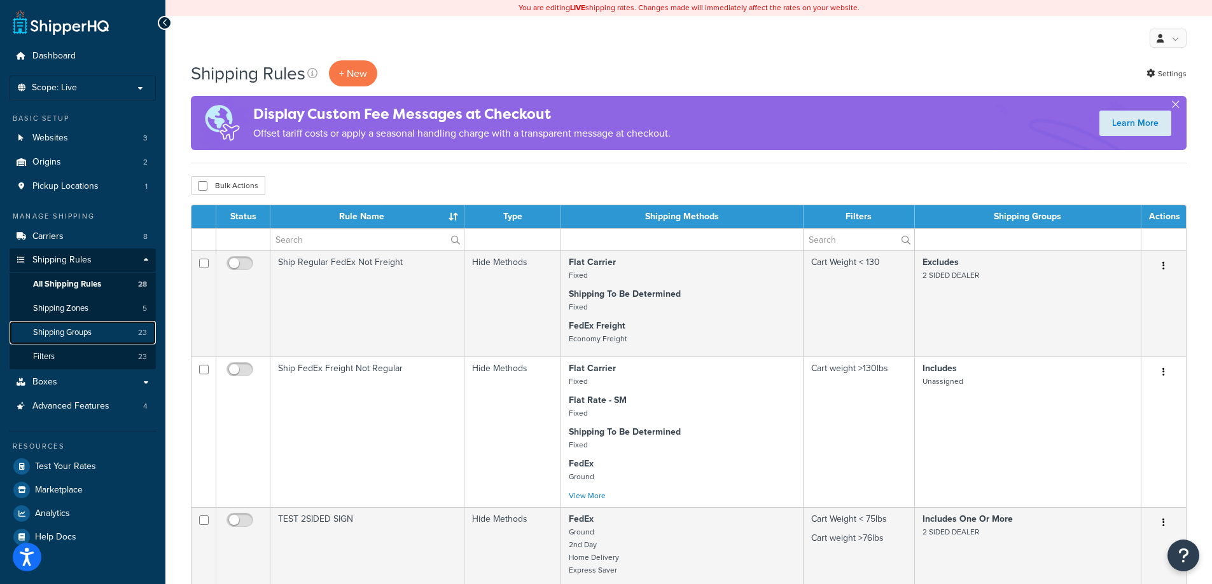
click at [71, 330] on span "Shipping Groups" at bounding box center [62, 333] width 59 height 11
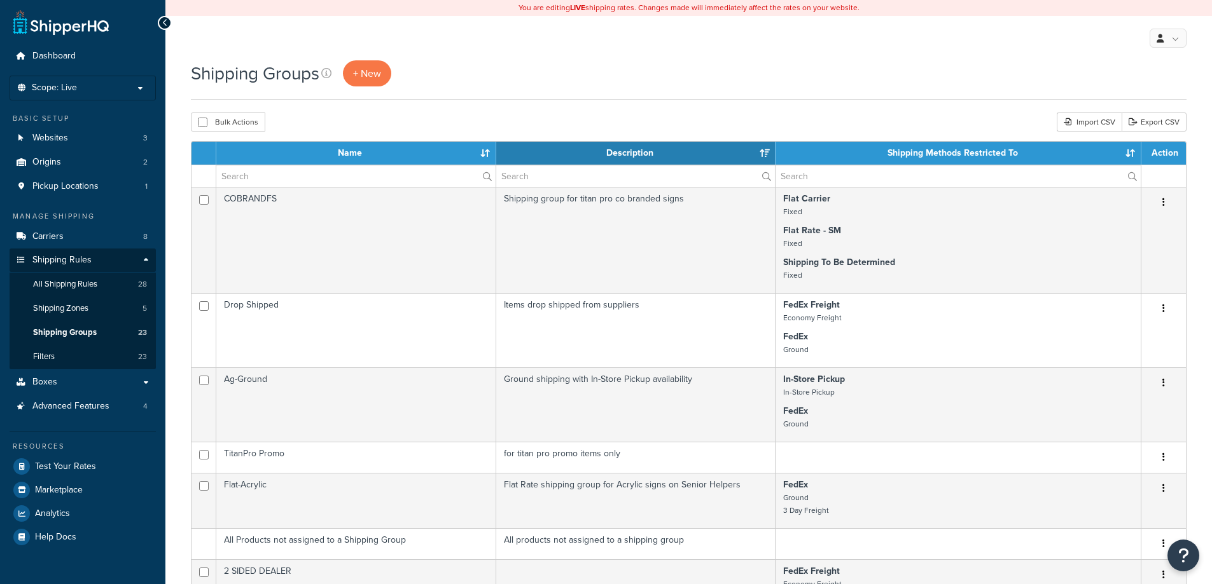
select select "15"
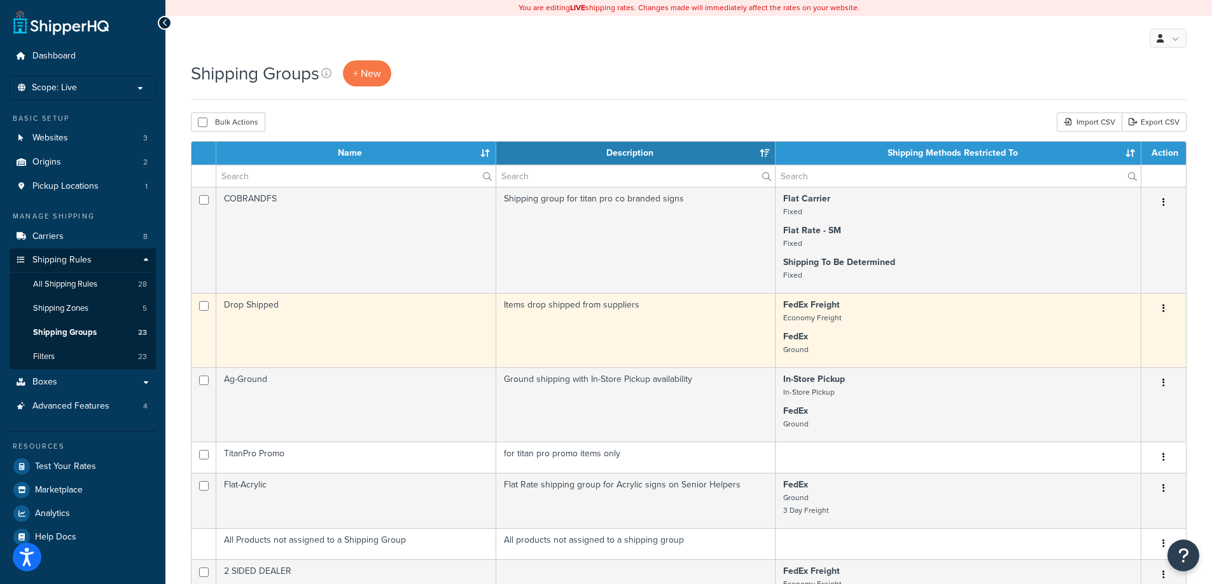
click at [1170, 308] on button "button" at bounding box center [1163, 309] width 18 height 20
click at [1125, 338] on link "Edit" at bounding box center [1111, 335] width 100 height 26
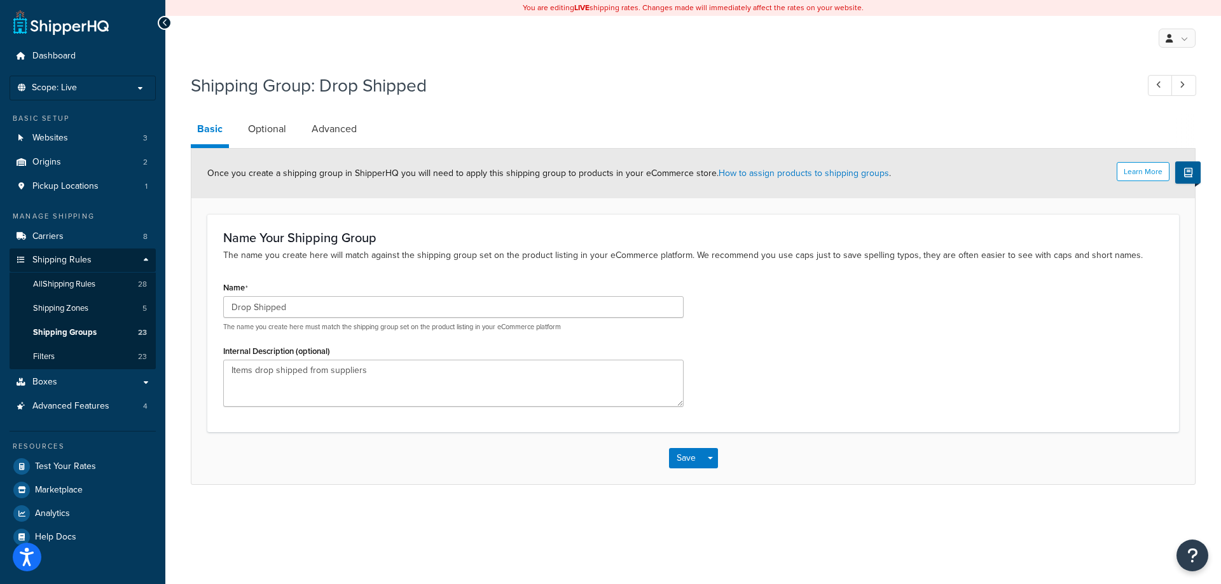
click at [258, 113] on div "Shipping Group: Drop Shipped Basic Optional Advanced Learn More Once you create…" at bounding box center [693, 276] width 1005 height 418
click at [261, 119] on link "Optional" at bounding box center [267, 129] width 51 height 31
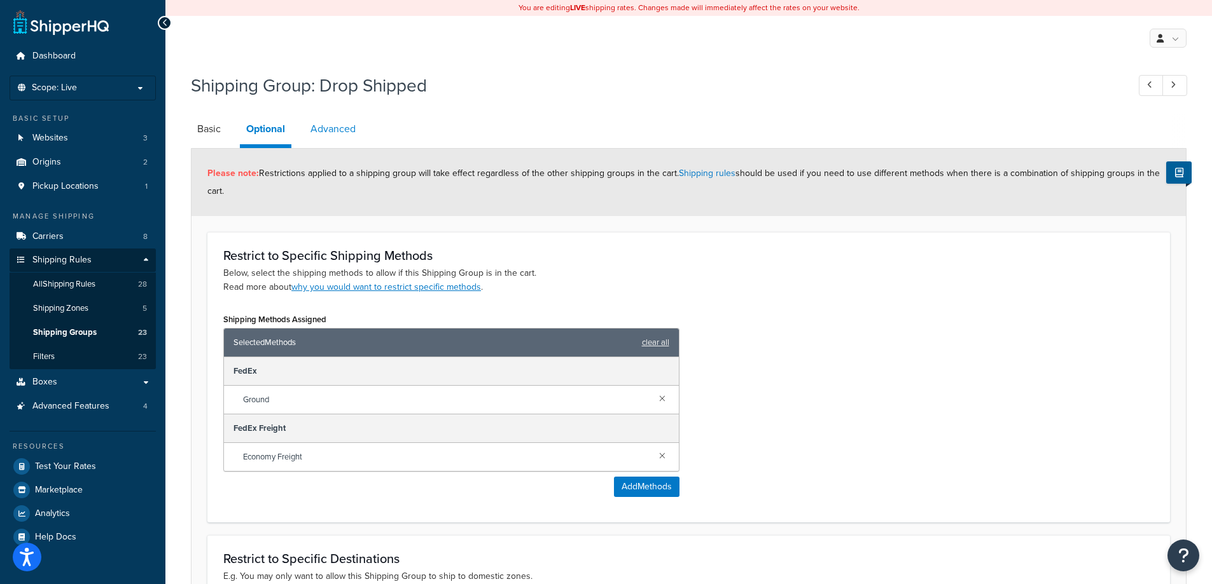
click at [332, 125] on link "Advanced" at bounding box center [333, 129] width 58 height 31
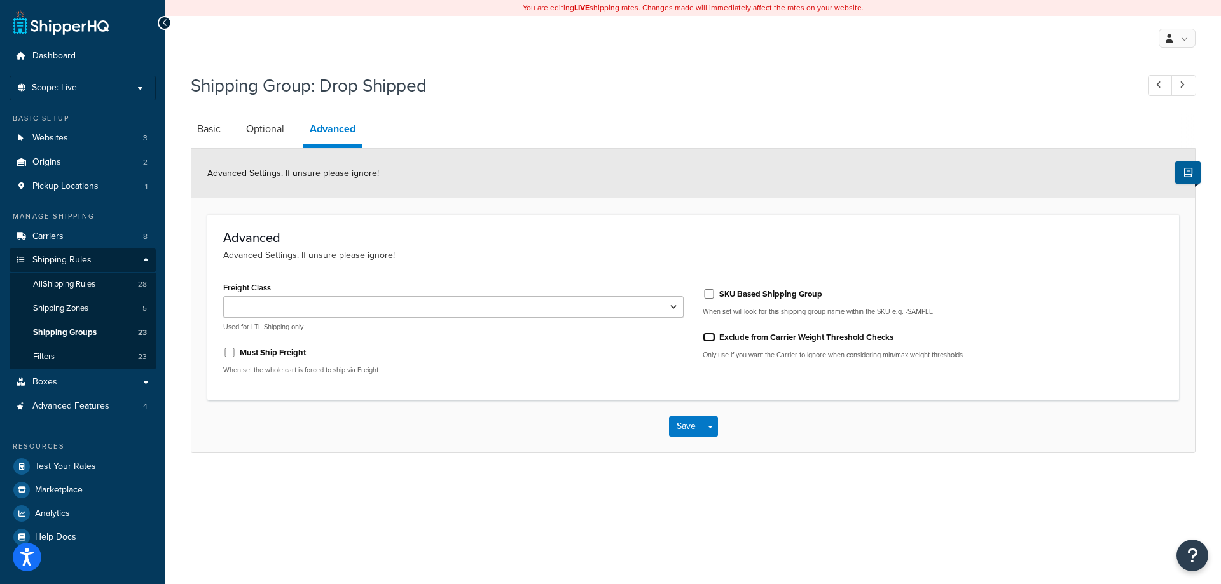
click at [707, 339] on input "Exclude from Carrier Weight Threshold Checks" at bounding box center [709, 338] width 13 height 10
checkbox input "true"
click at [686, 429] on button "Save" at bounding box center [686, 427] width 34 height 20
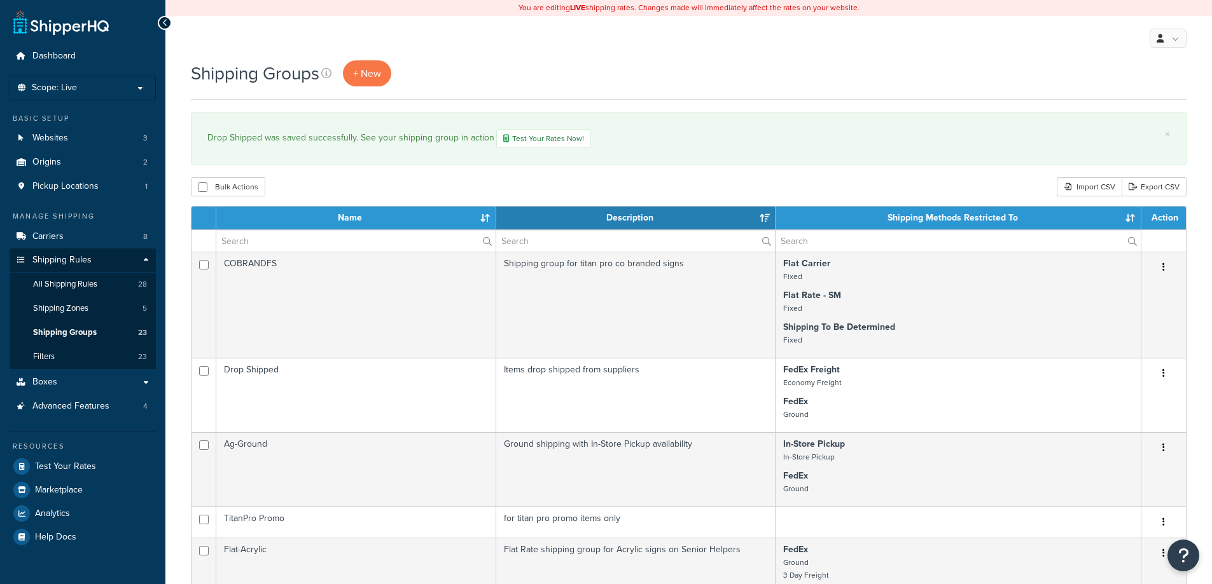
select select "15"
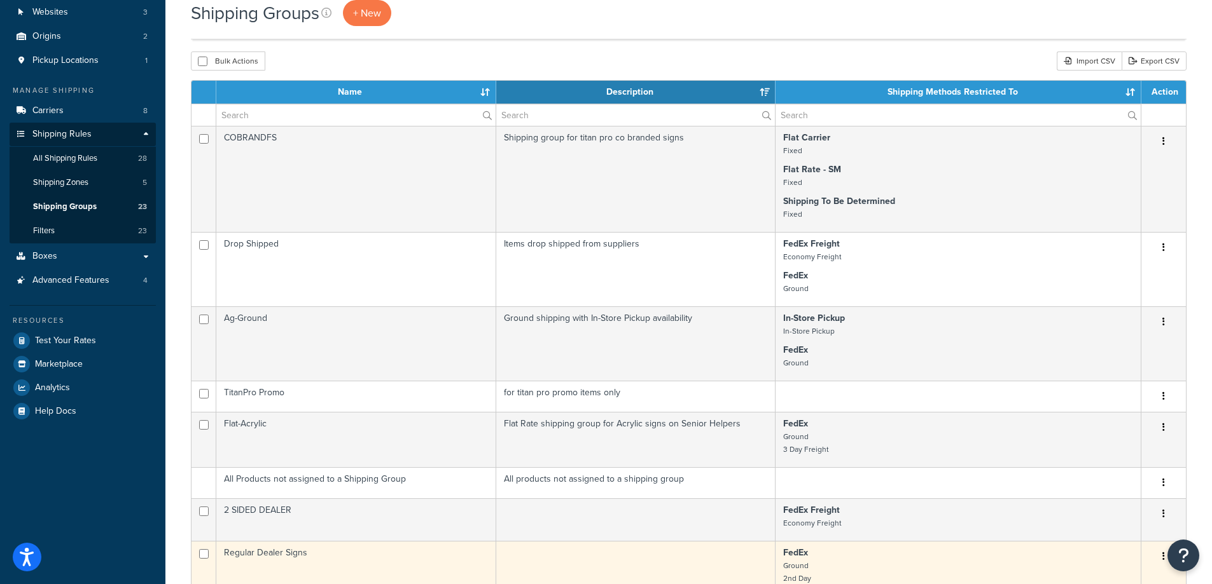
scroll to position [85, 0]
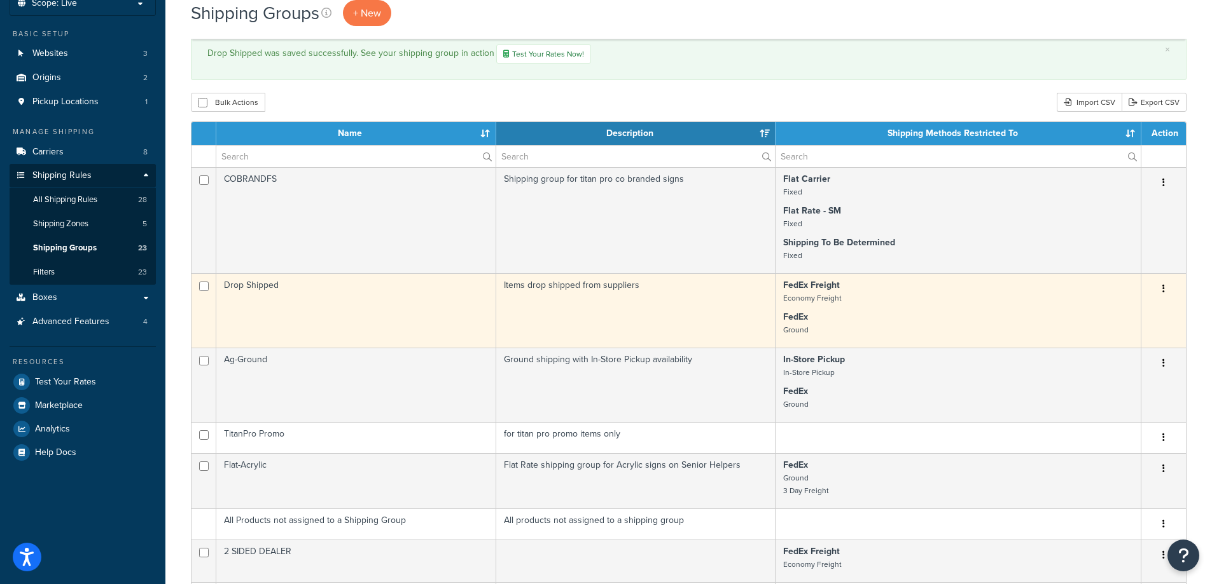
click at [1159, 289] on button "button" at bounding box center [1163, 289] width 18 height 20
click at [1121, 310] on link "Edit" at bounding box center [1111, 316] width 100 height 26
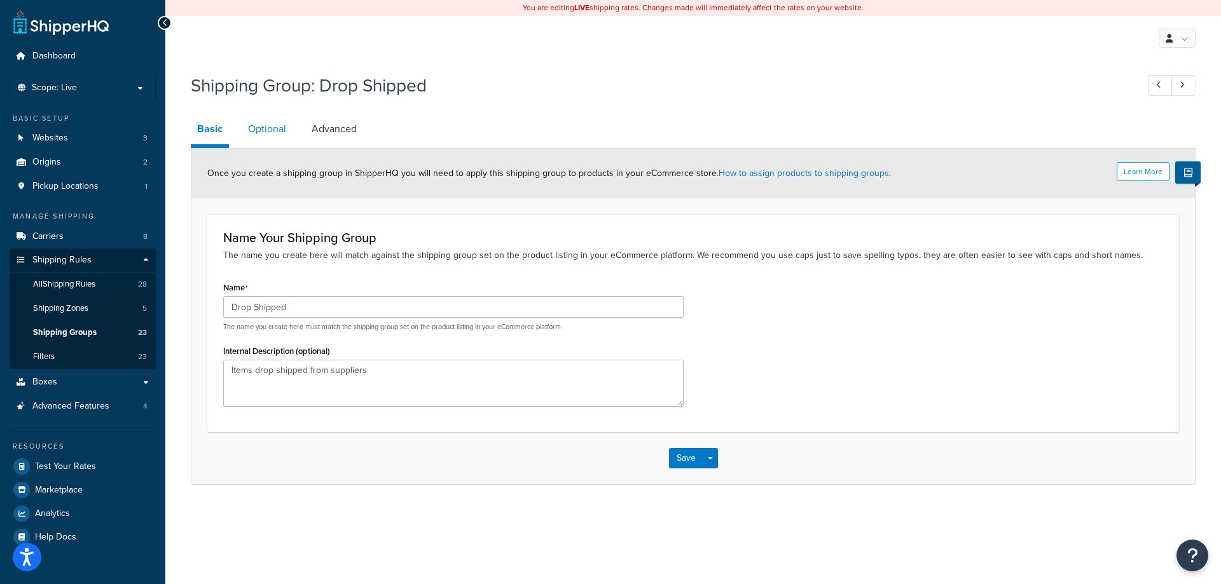
click at [269, 118] on link "Optional" at bounding box center [267, 129] width 51 height 31
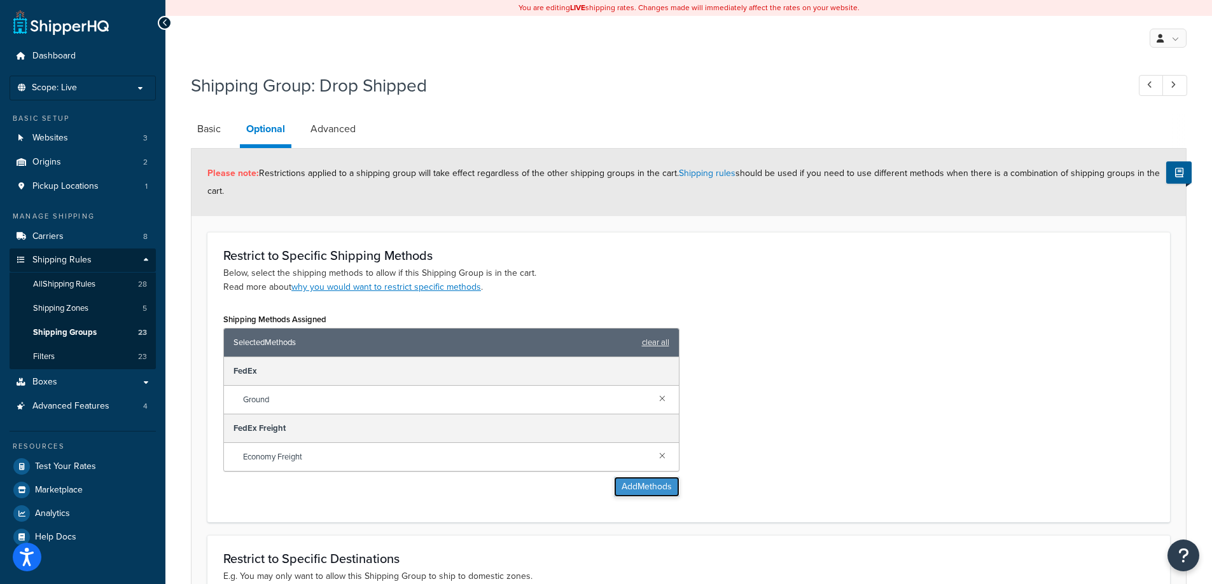
click at [648, 486] on button "Add Methods" at bounding box center [647, 487] width 66 height 20
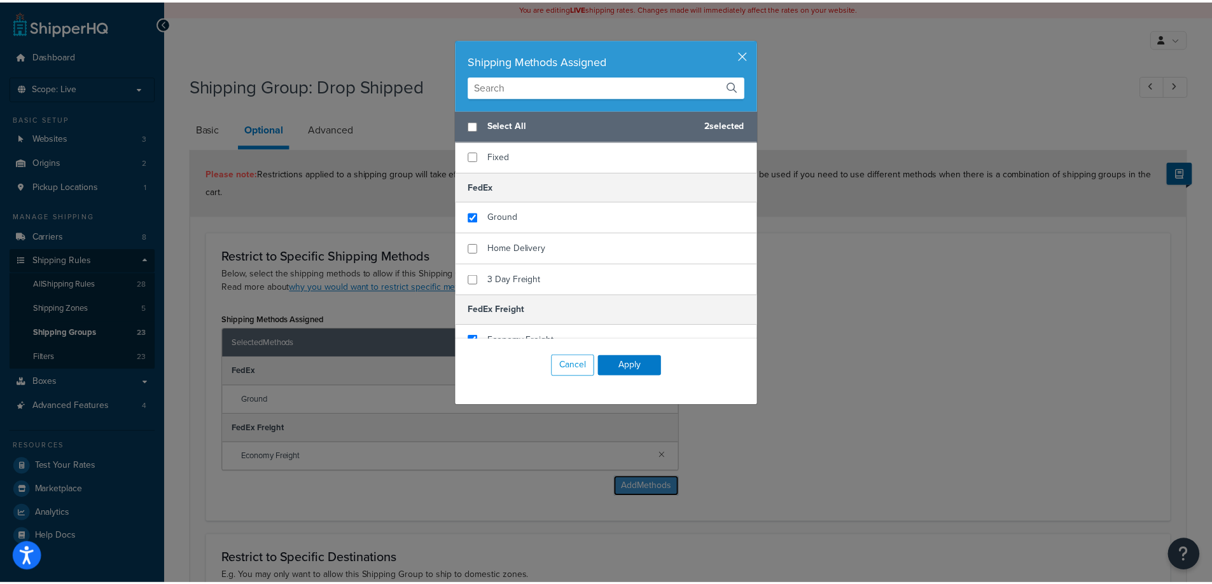
scroll to position [289, 0]
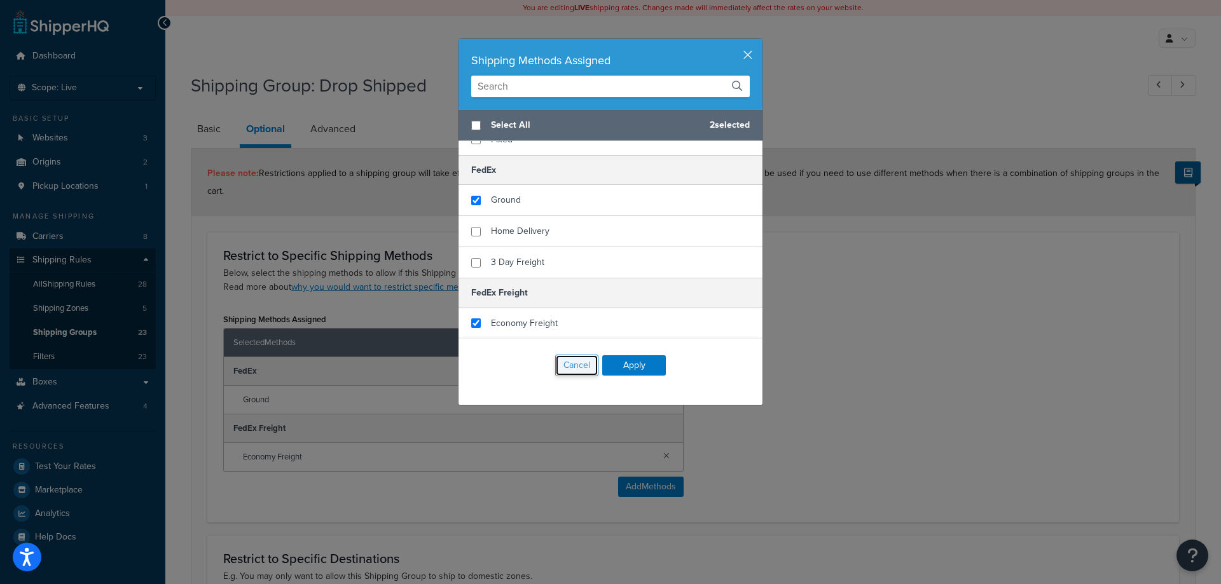
click at [571, 364] on button "Cancel" at bounding box center [576, 366] width 43 height 22
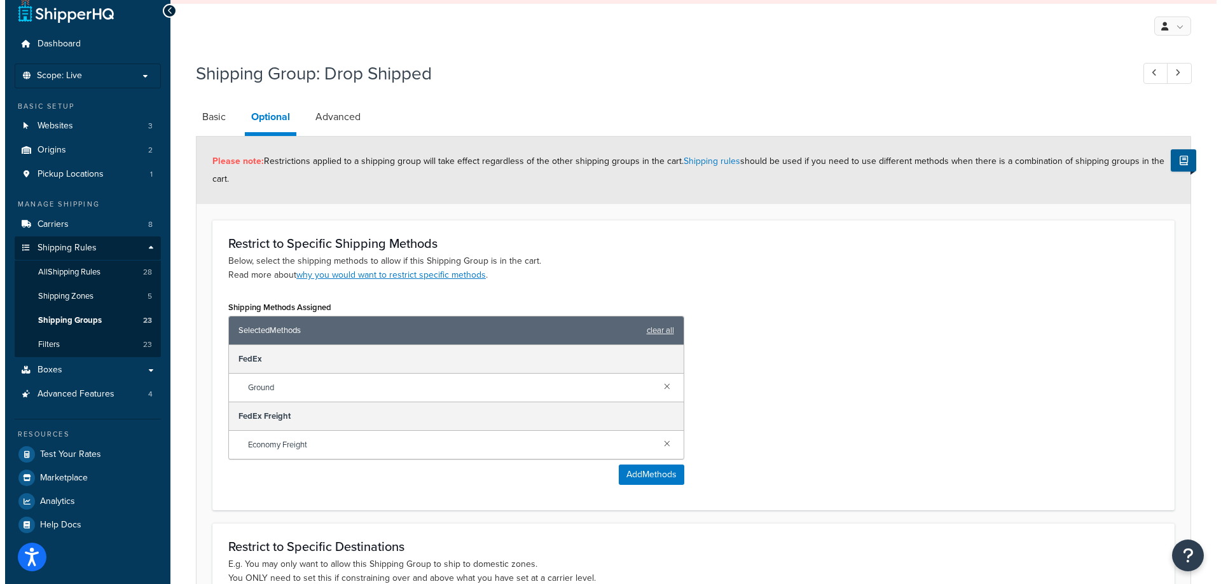
scroll to position [0, 0]
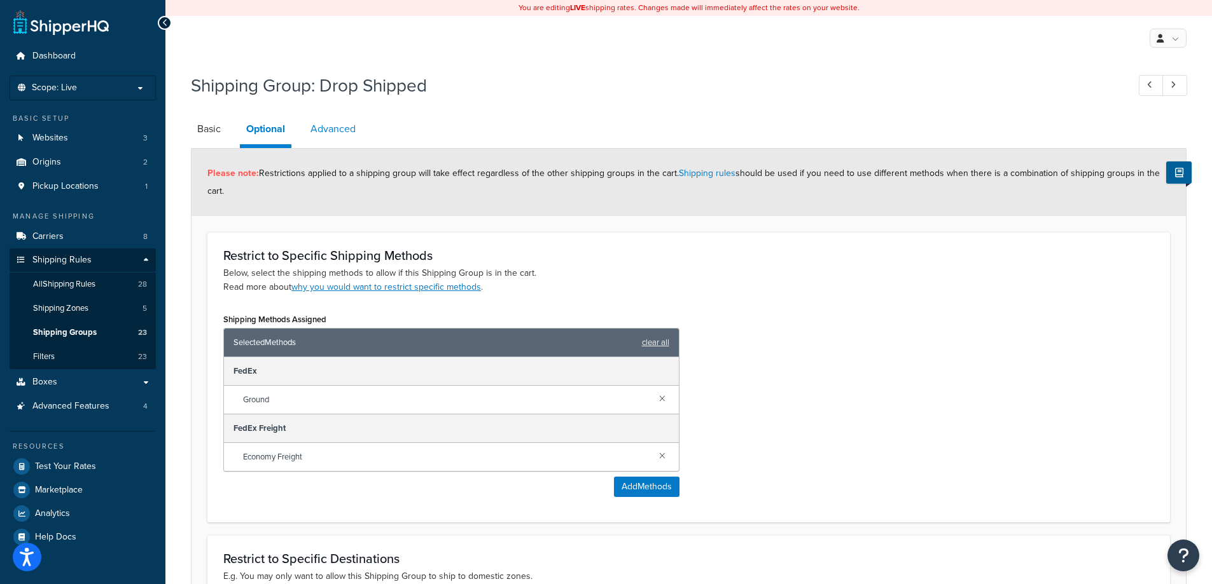
click at [332, 123] on link "Advanced" at bounding box center [333, 129] width 58 height 31
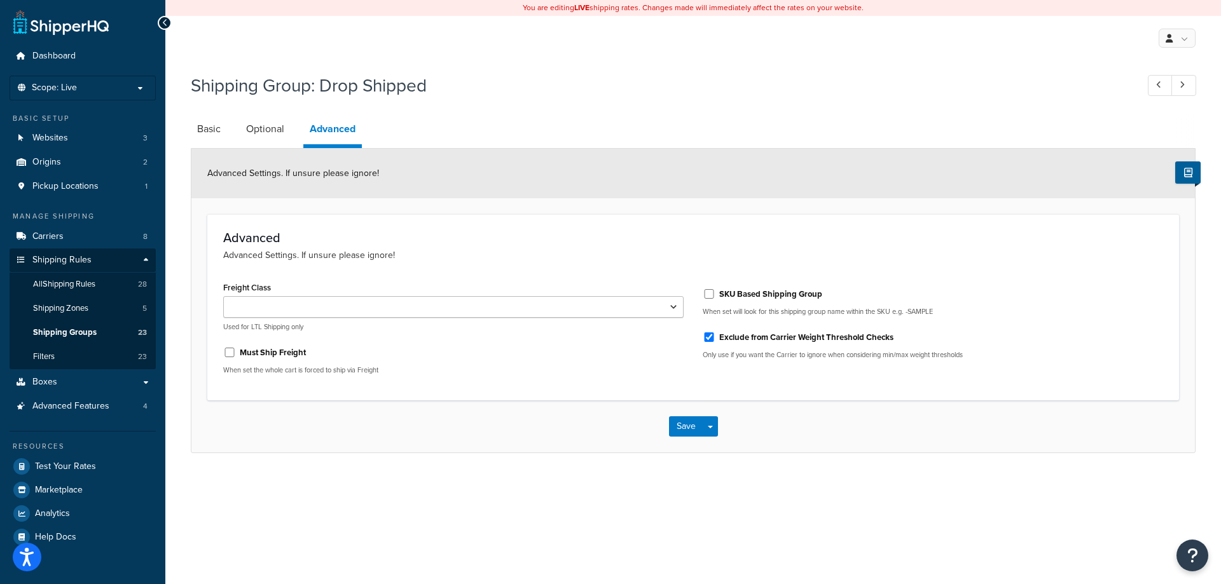
click at [688, 415] on div "Save Save Dropdown Save and Edit Save and Duplicate Save and Create New" at bounding box center [693, 427] width 1004 height 52
click at [688, 421] on button "Save" at bounding box center [686, 427] width 34 height 20
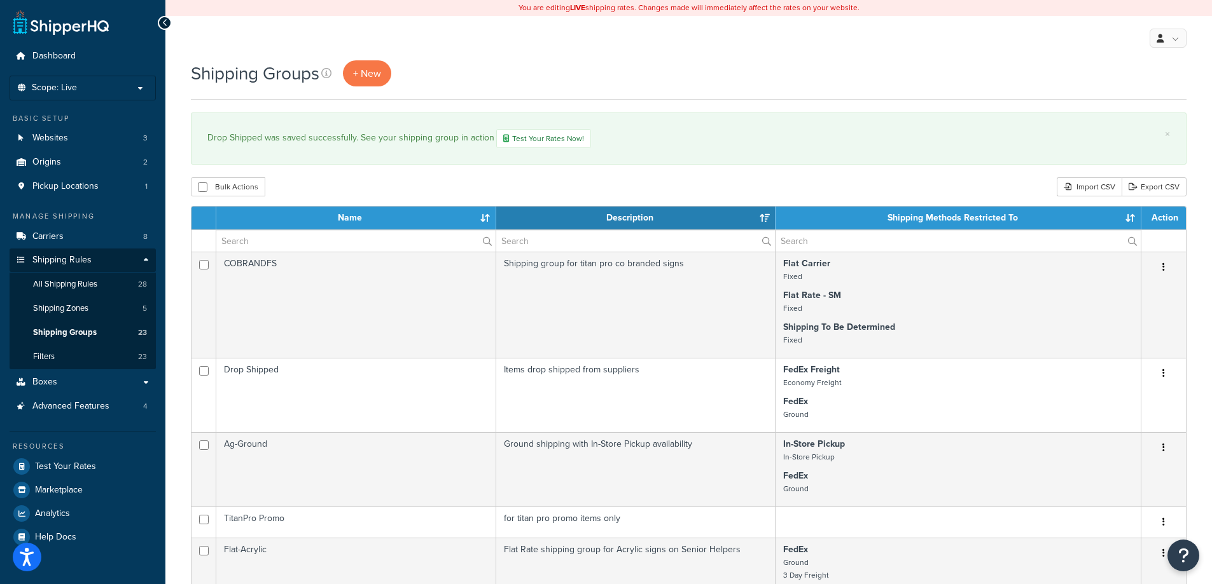
select select "15"
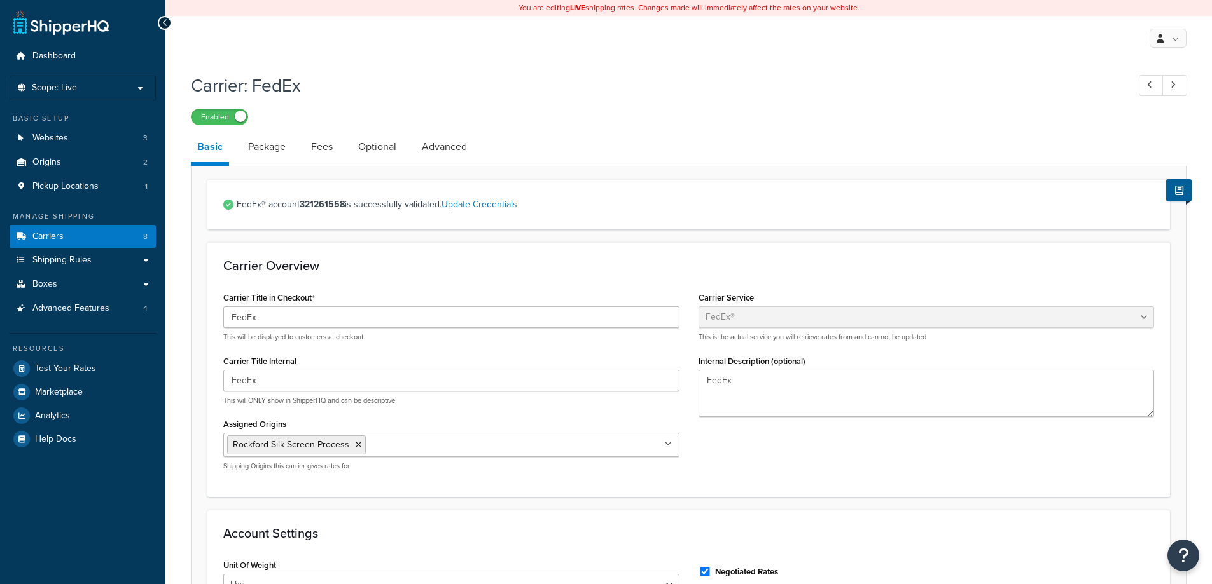
select select "fedEx"
select select "REGULAR_PICKUP"
select select "YOUR_PACKAGING"
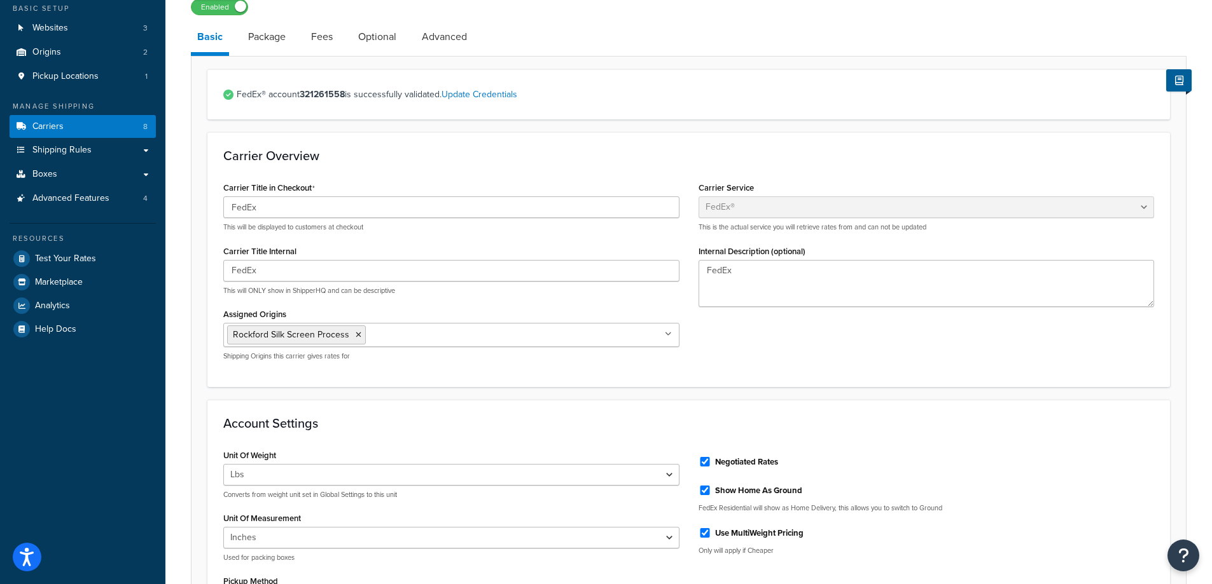
scroll to position [100, 0]
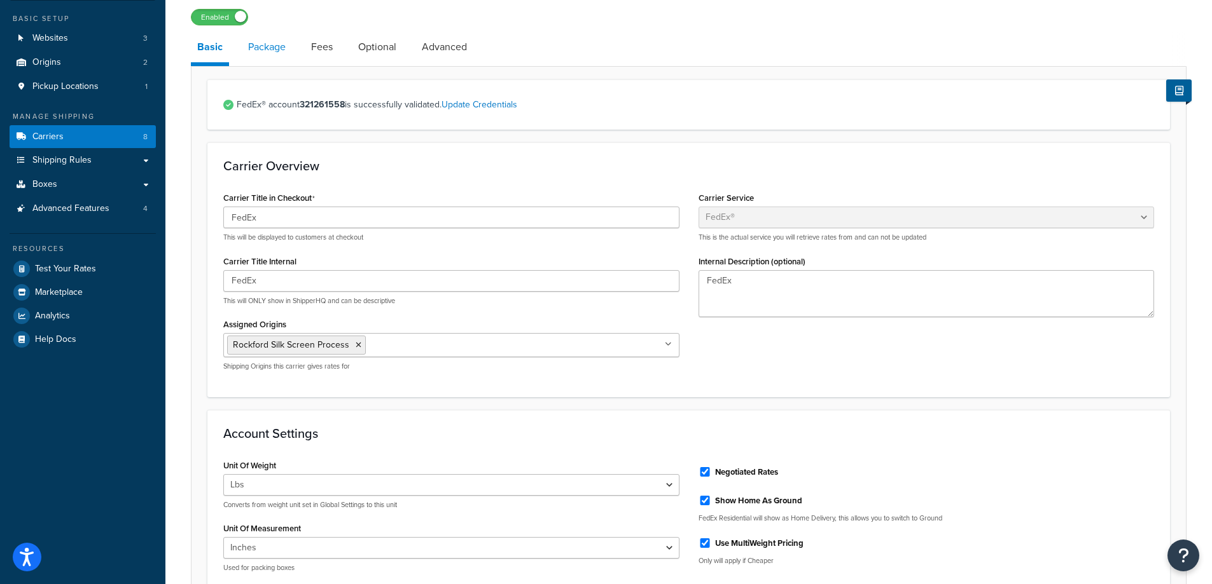
click at [268, 55] on link "Package" at bounding box center [267, 47] width 50 height 31
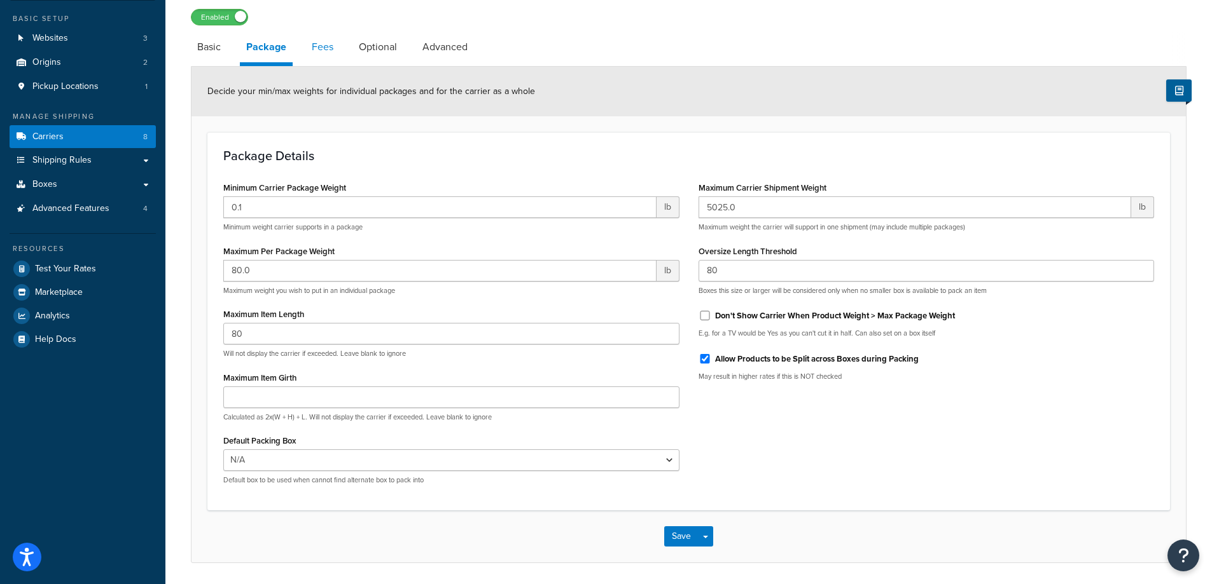
click at [312, 51] on link "Fees" at bounding box center [322, 47] width 34 height 31
select select "AFTER"
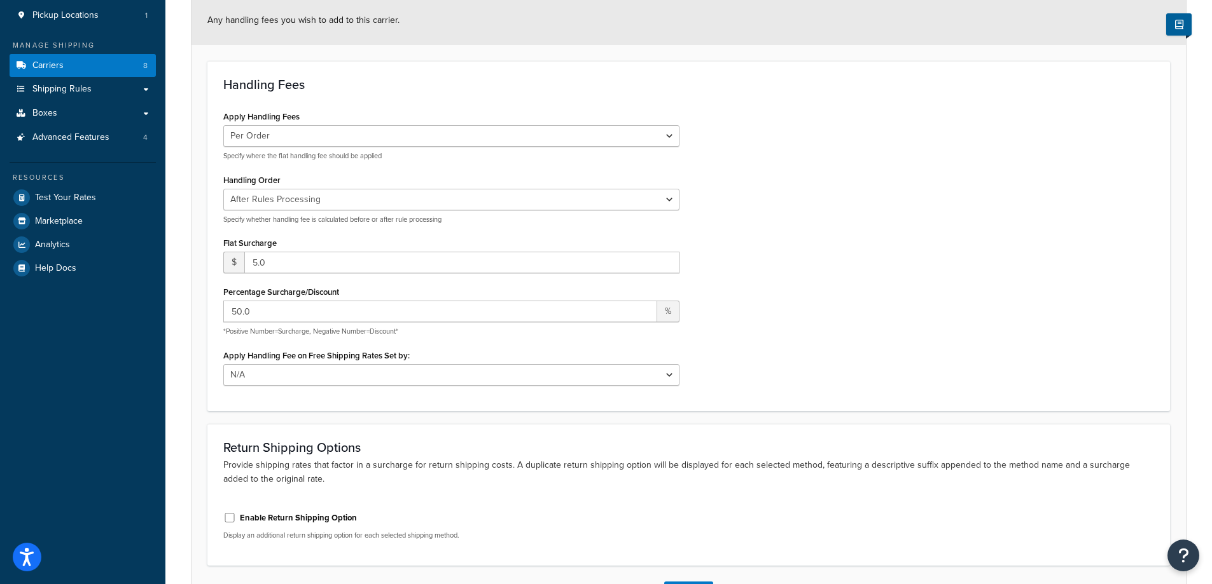
scroll to position [16, 0]
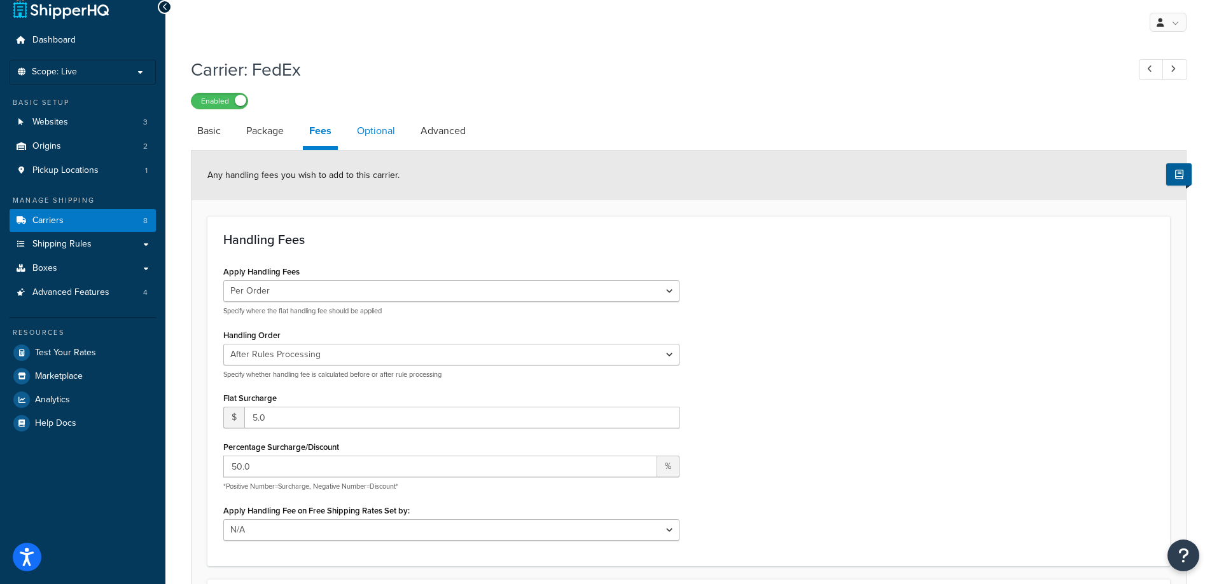
click at [391, 127] on link "Optional" at bounding box center [375, 131] width 51 height 31
select select "business"
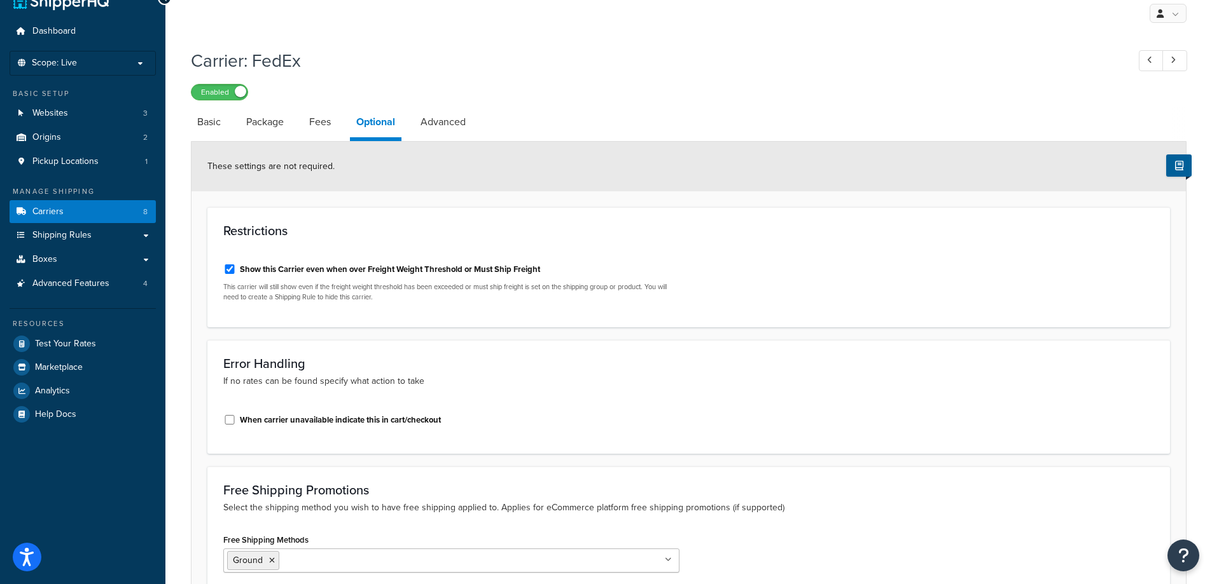
scroll to position [16, 0]
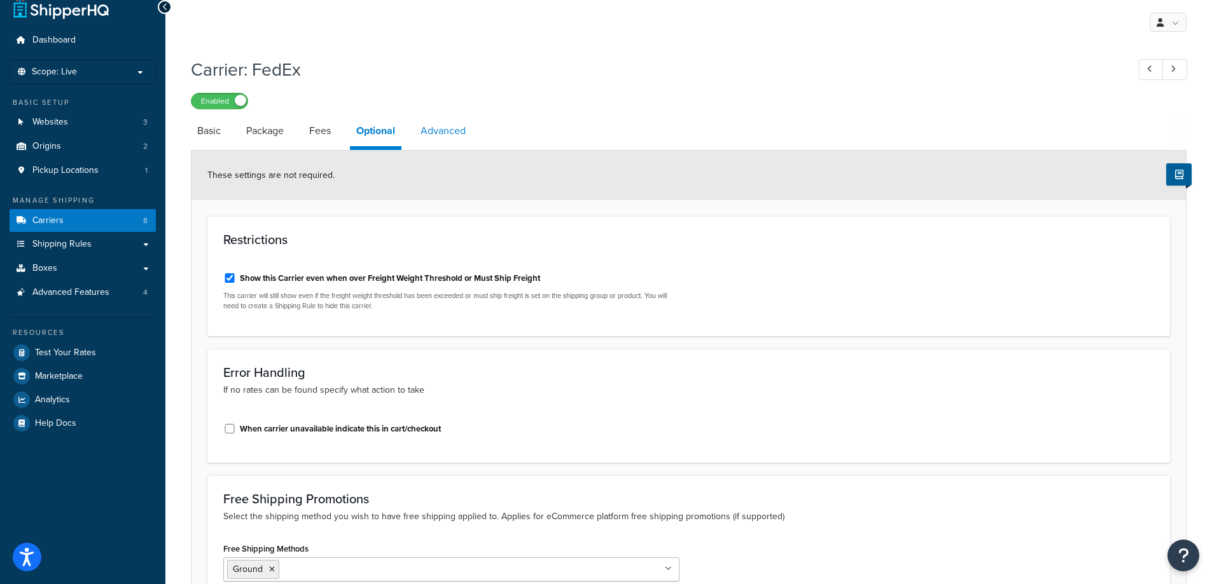
click at [453, 122] on link "Advanced" at bounding box center [443, 131] width 58 height 31
select select "false"
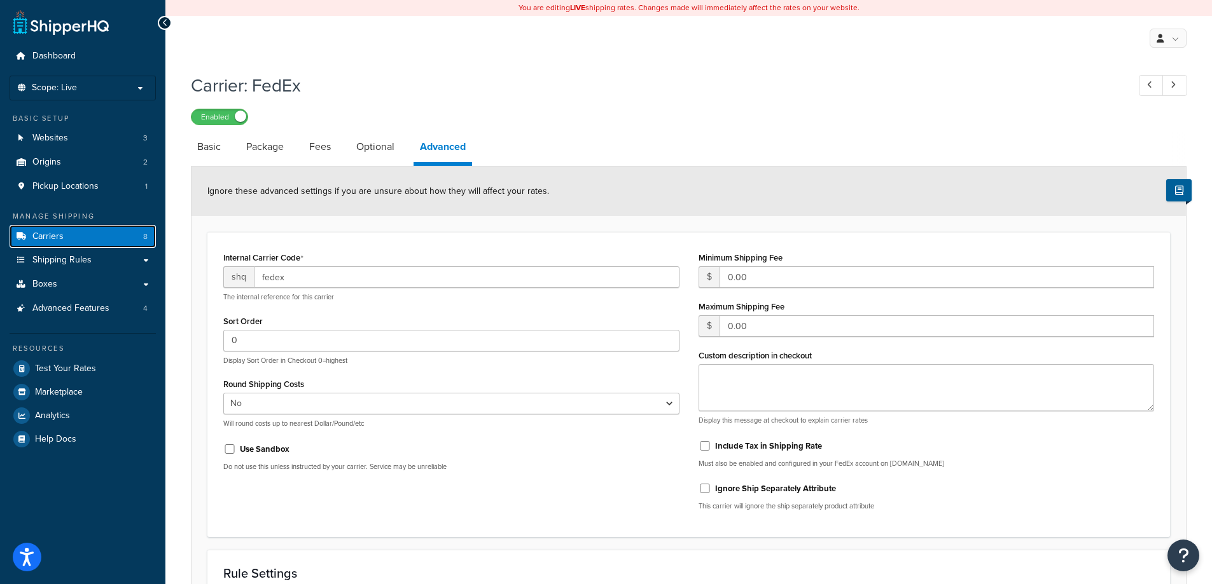
click at [66, 240] on link "Carriers 8" at bounding box center [83, 237] width 146 height 24
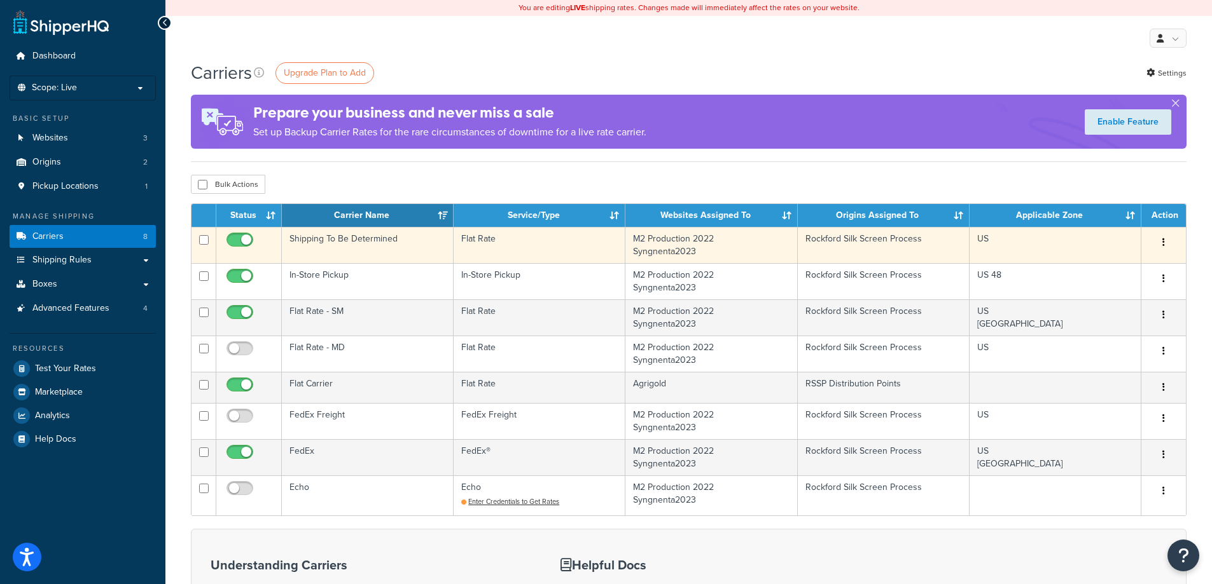
click at [1165, 247] on button "button" at bounding box center [1163, 243] width 18 height 20
click at [1128, 267] on link "Edit" at bounding box center [1111, 269] width 100 height 26
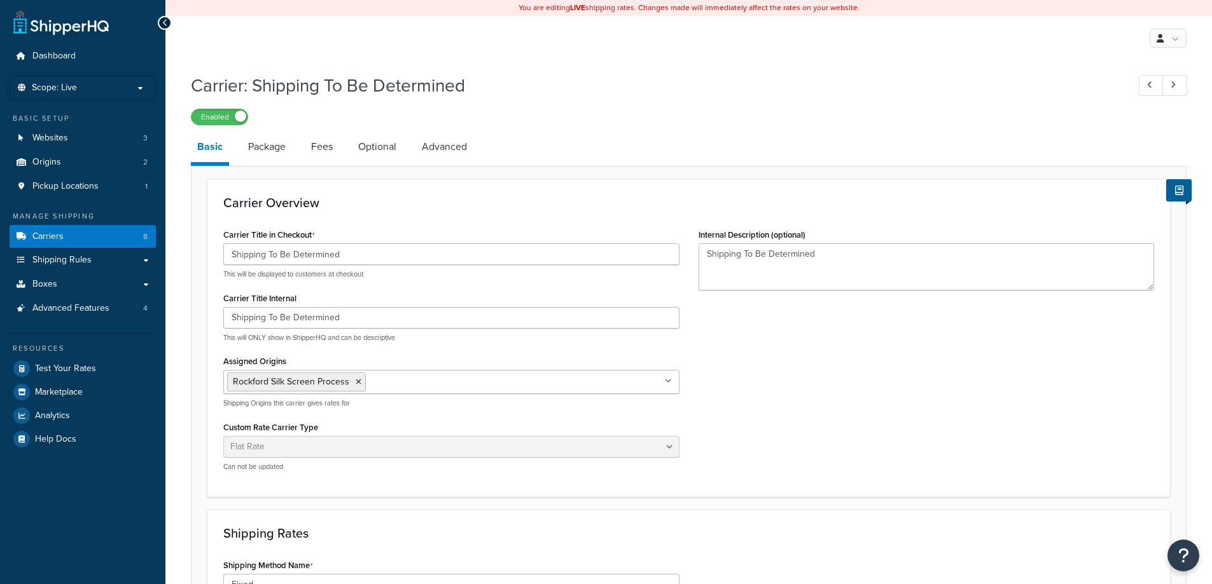
select select "flat"
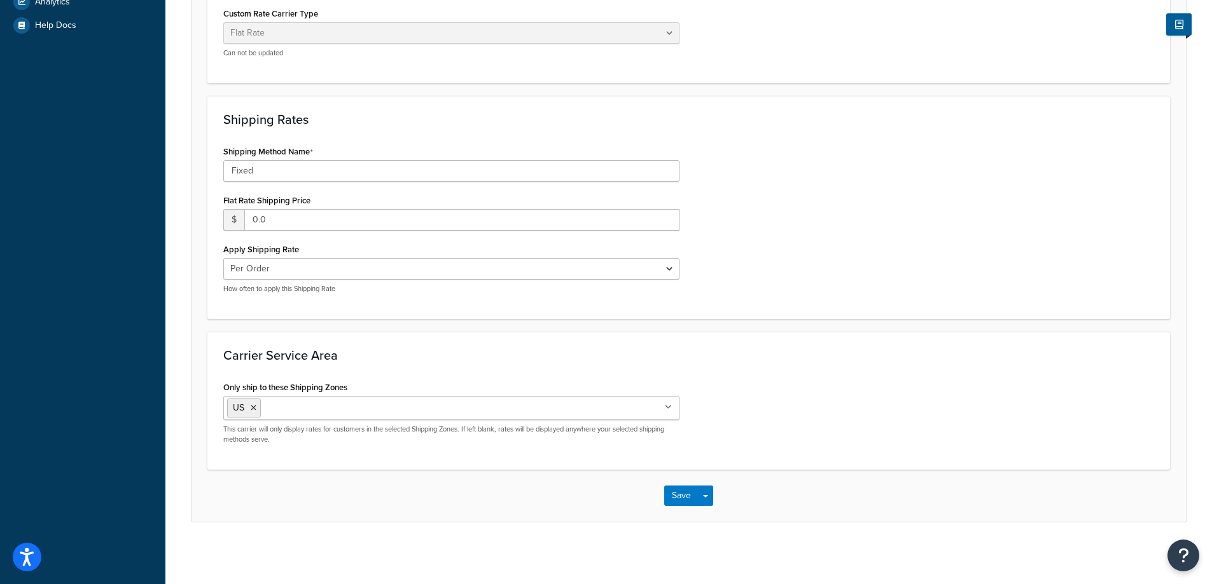
scroll to position [417, 0]
click at [361, 404] on input "Only ship to these Shipping Zones" at bounding box center [320, 406] width 113 height 14
click at [679, 497] on button "Save" at bounding box center [681, 494] width 34 height 20
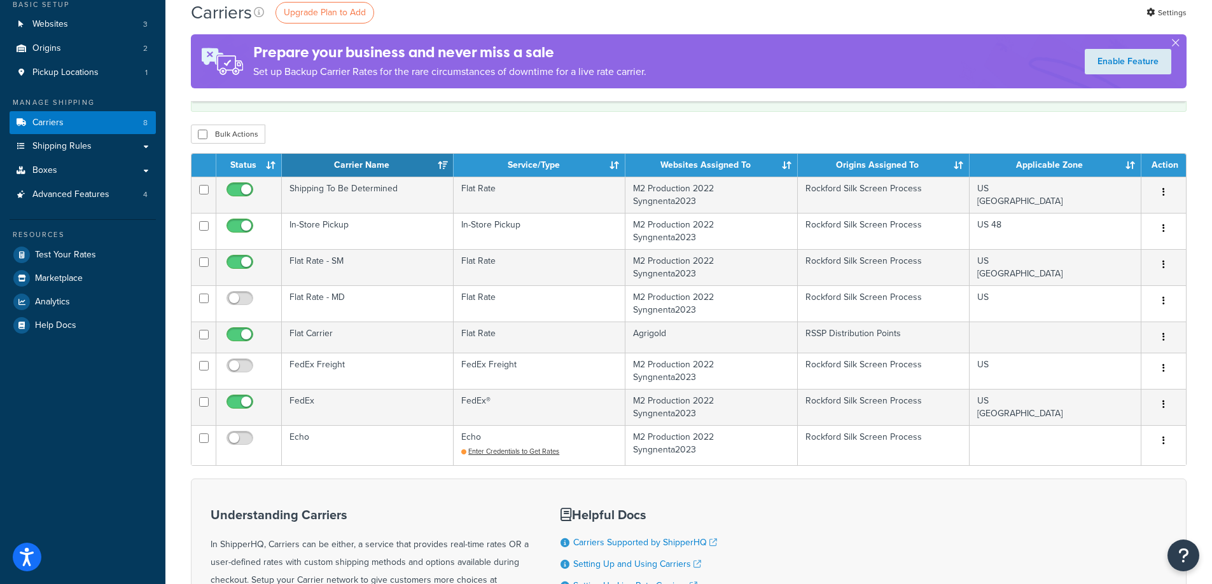
scroll to position [85, 0]
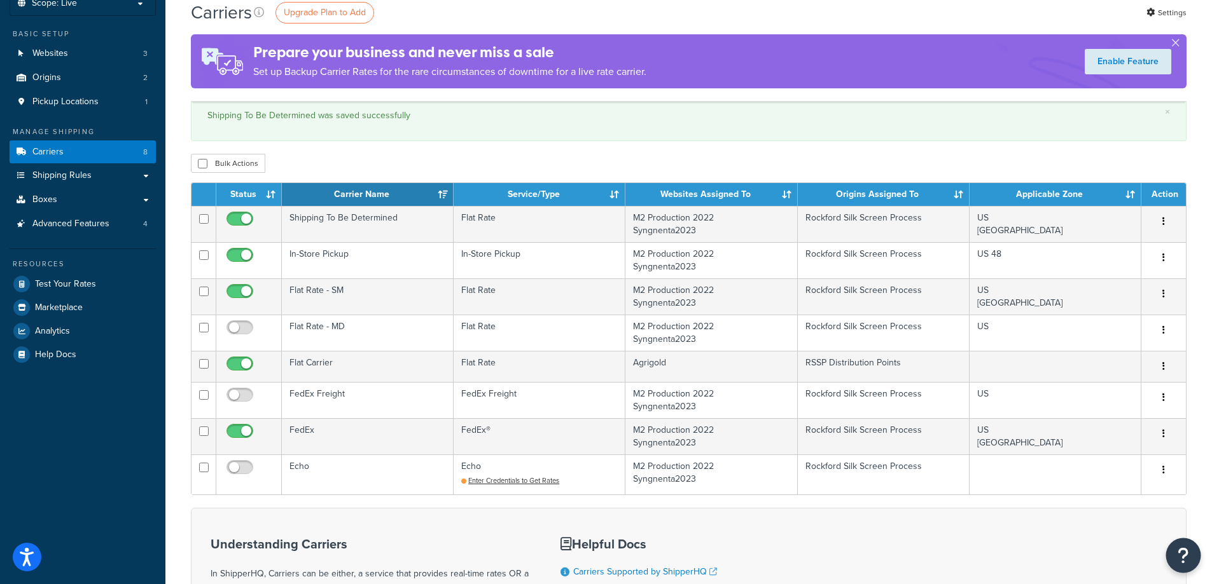
click at [1180, 551] on icon "Open Resource Center" at bounding box center [1183, 556] width 12 height 18
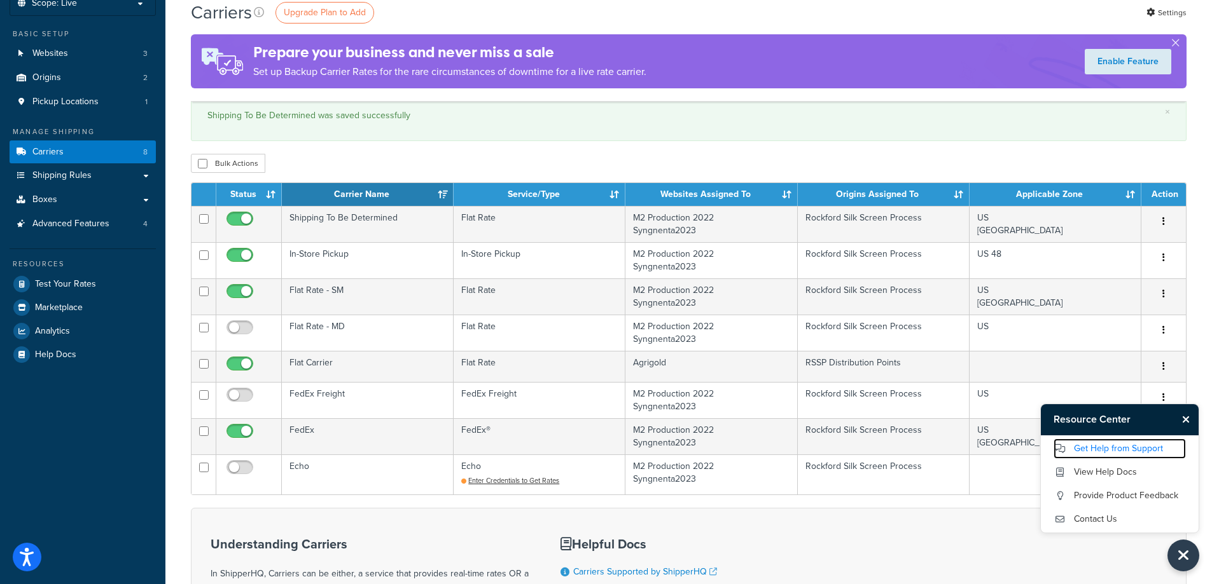
click at [1101, 452] on link "Get Help from Support" at bounding box center [1119, 449] width 132 height 20
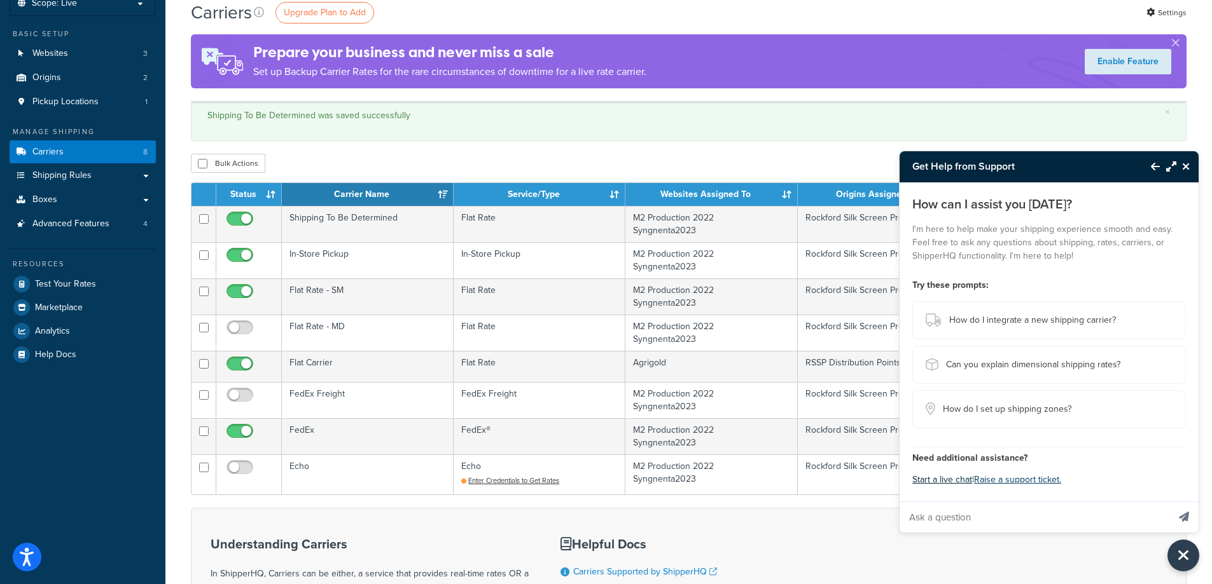
click at [945, 485] on button "Start a live chat" at bounding box center [942, 480] width 60 height 18
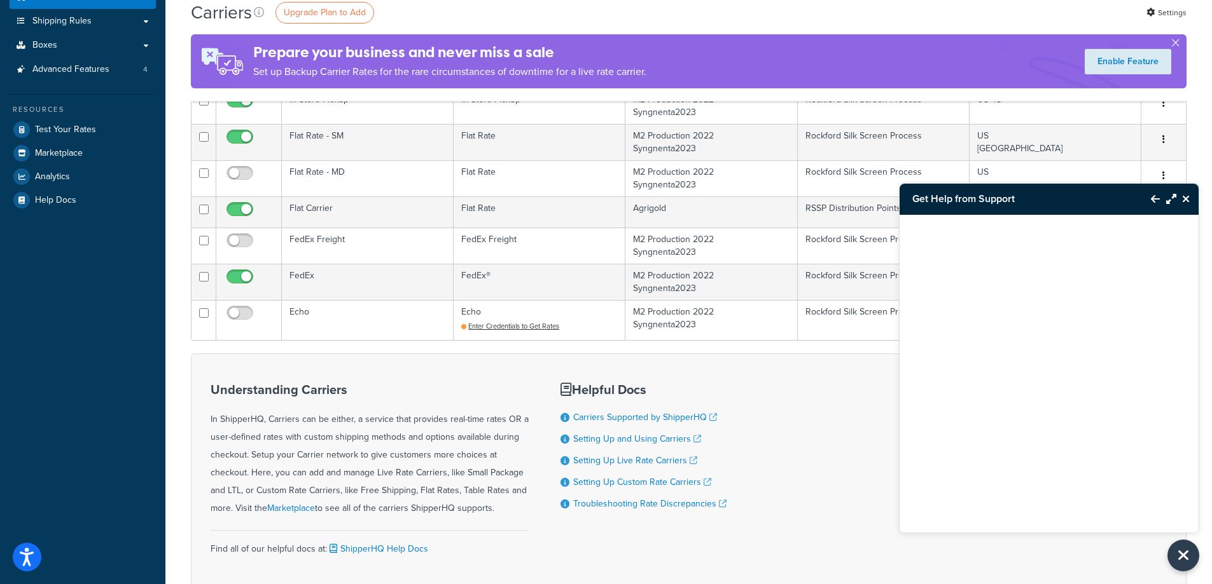
scroll to position [329, 0]
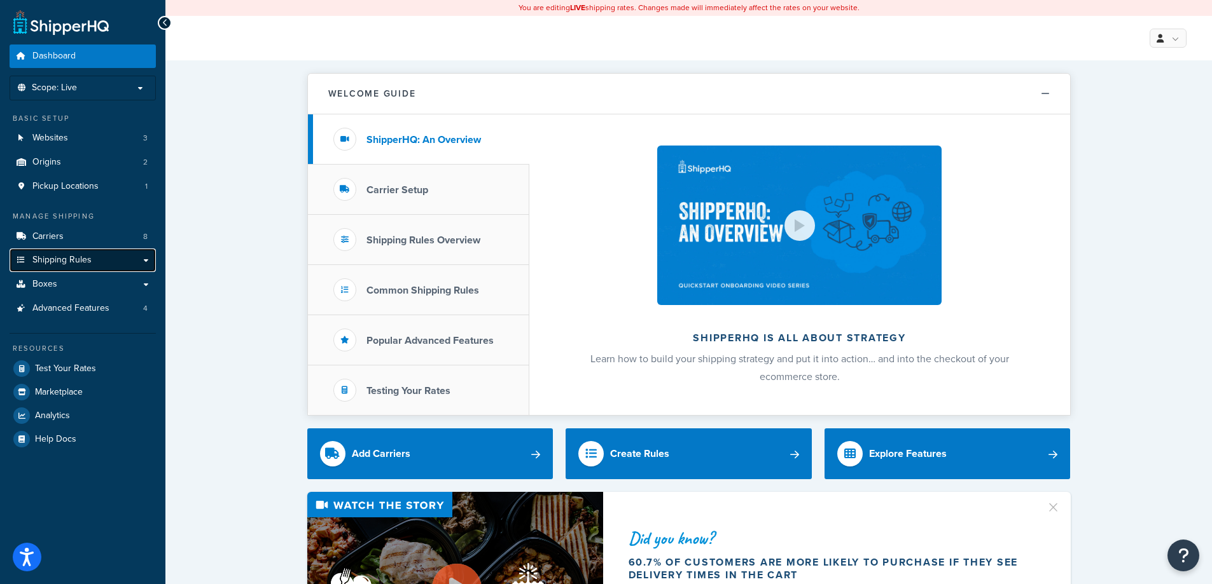
click at [146, 258] on link "Shipping Rules" at bounding box center [83, 261] width 146 height 24
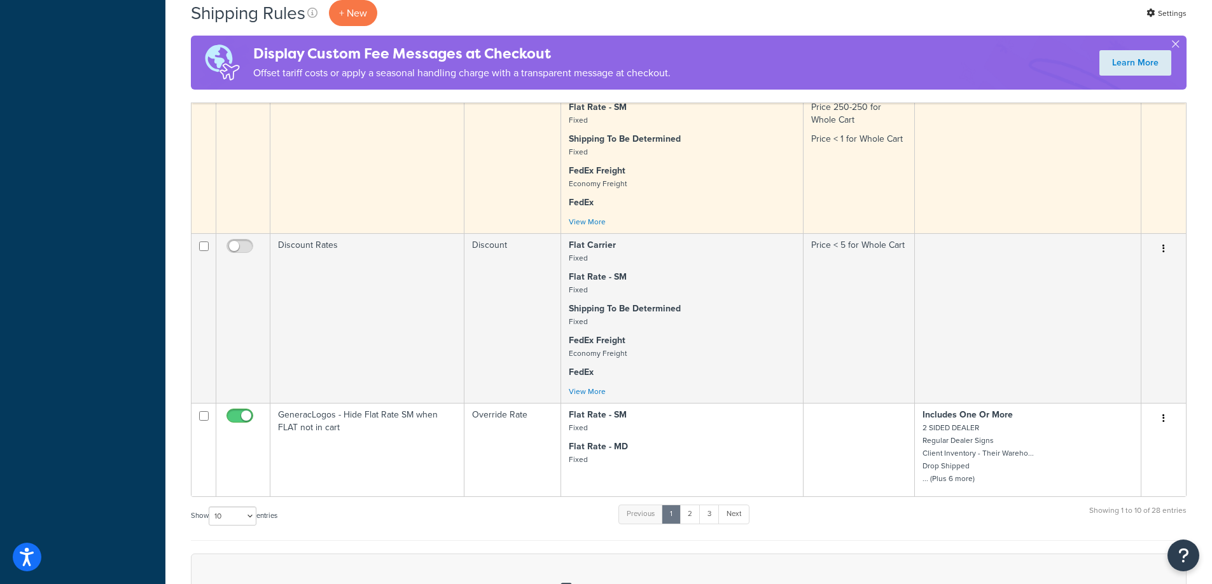
scroll to position [1018, 0]
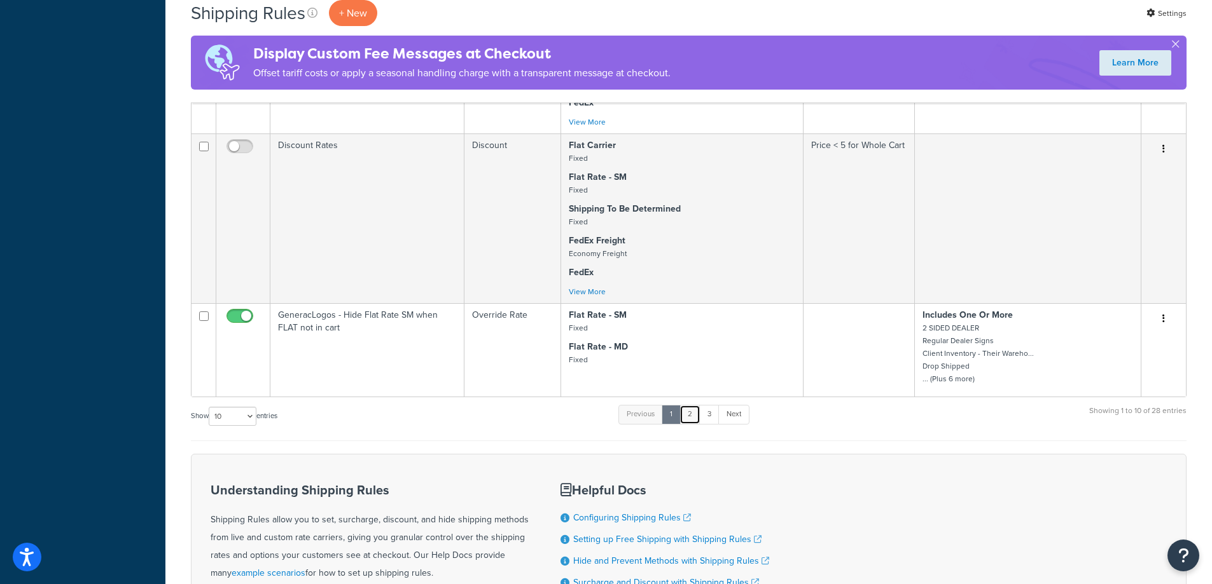
click at [686, 410] on link "2" at bounding box center [689, 414] width 21 height 19
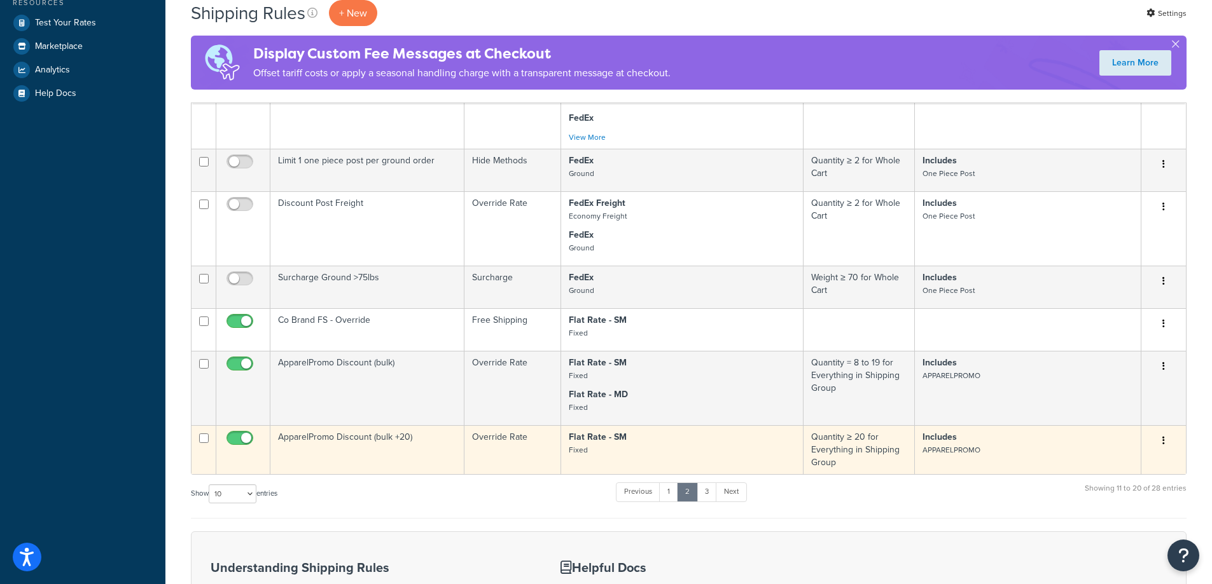
scroll to position [446, 0]
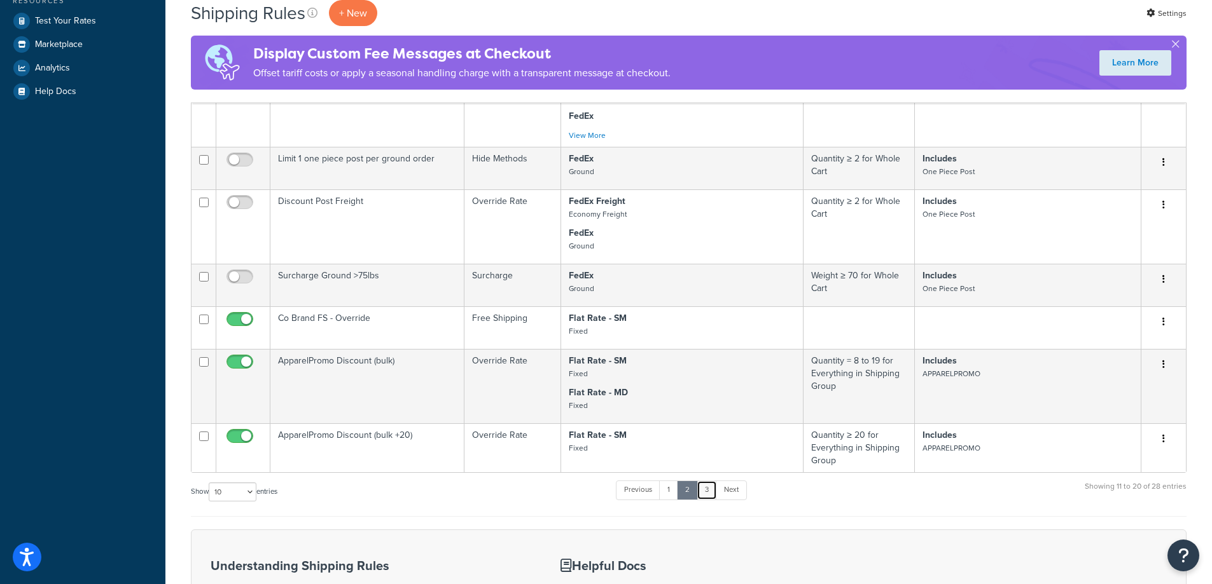
click at [713, 497] on link "3" at bounding box center [706, 490] width 20 height 19
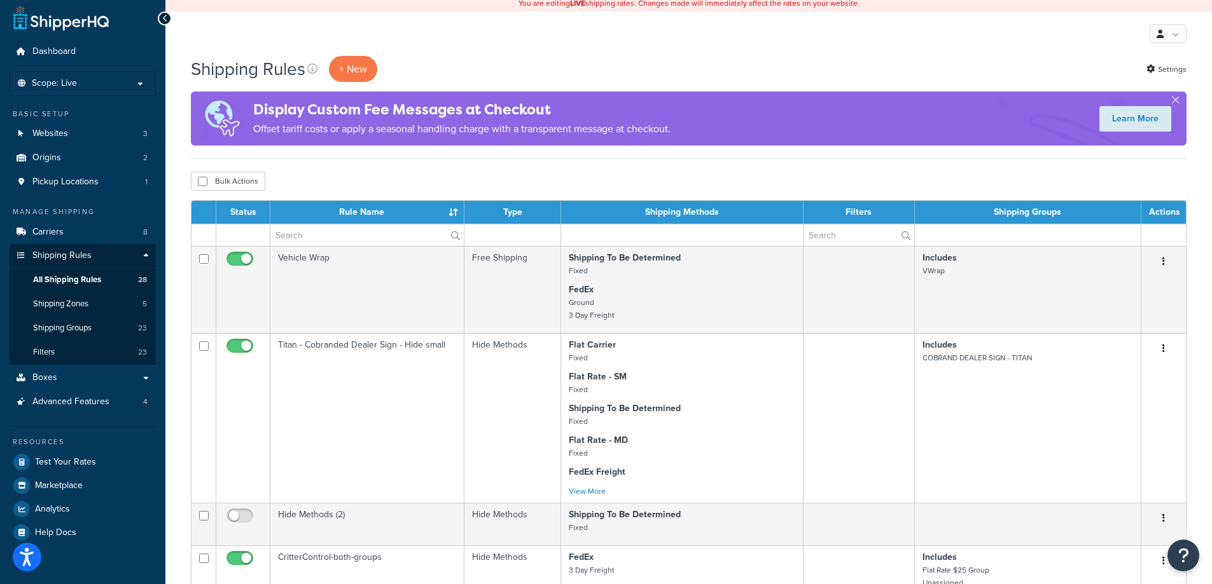
scroll to position [0, 0]
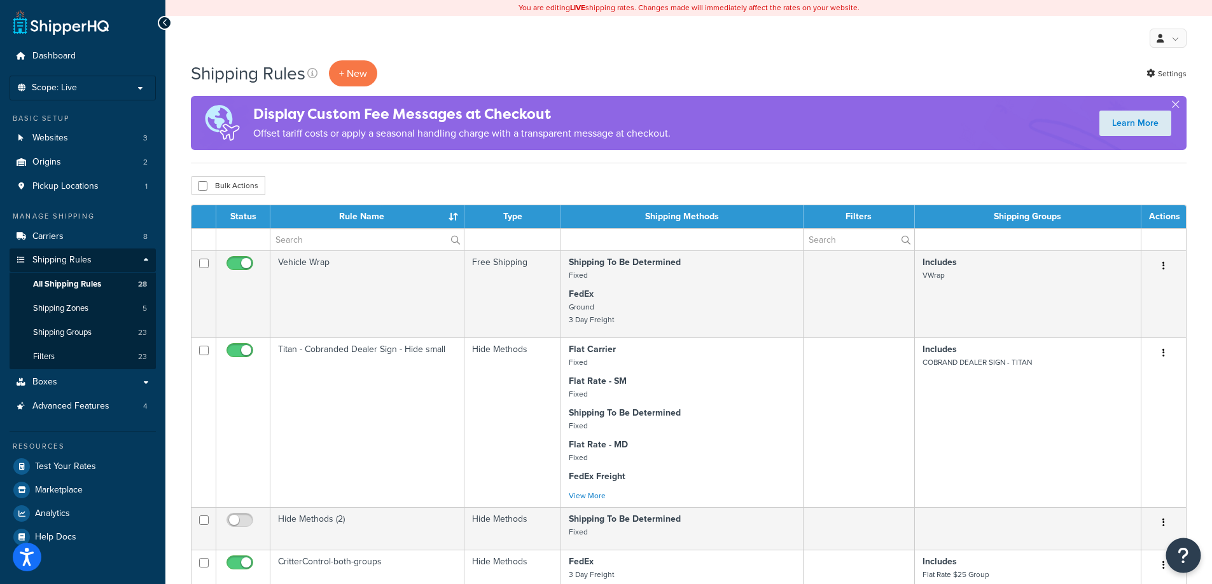
click at [1170, 564] on button "Open Resource Center" at bounding box center [1183, 556] width 35 height 35
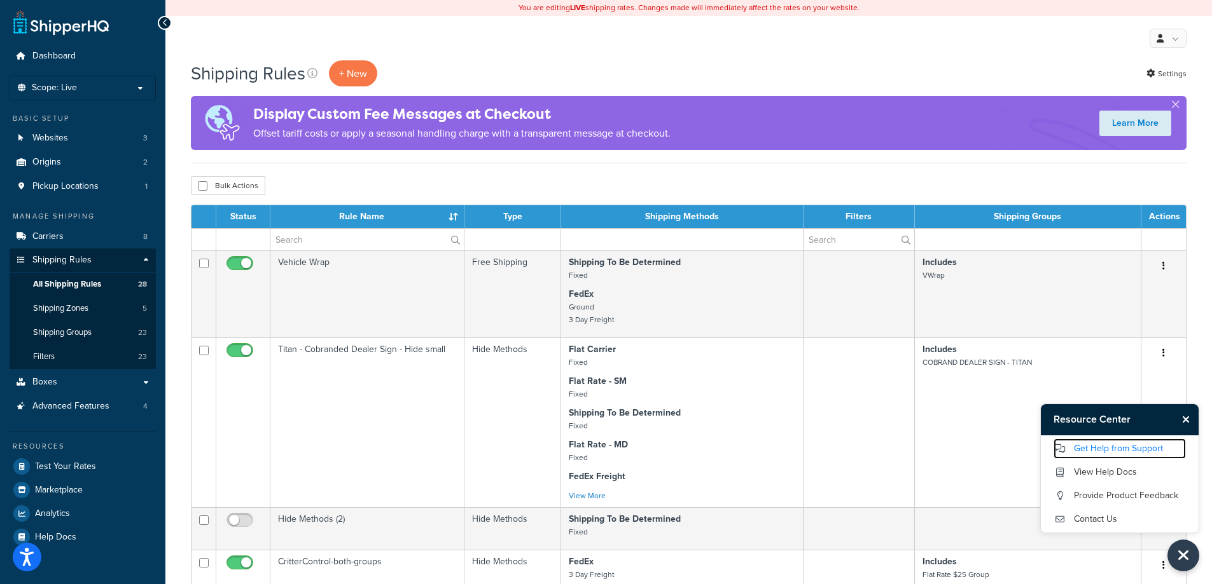
click at [1116, 448] on link "Get Help from Support" at bounding box center [1119, 449] width 132 height 20
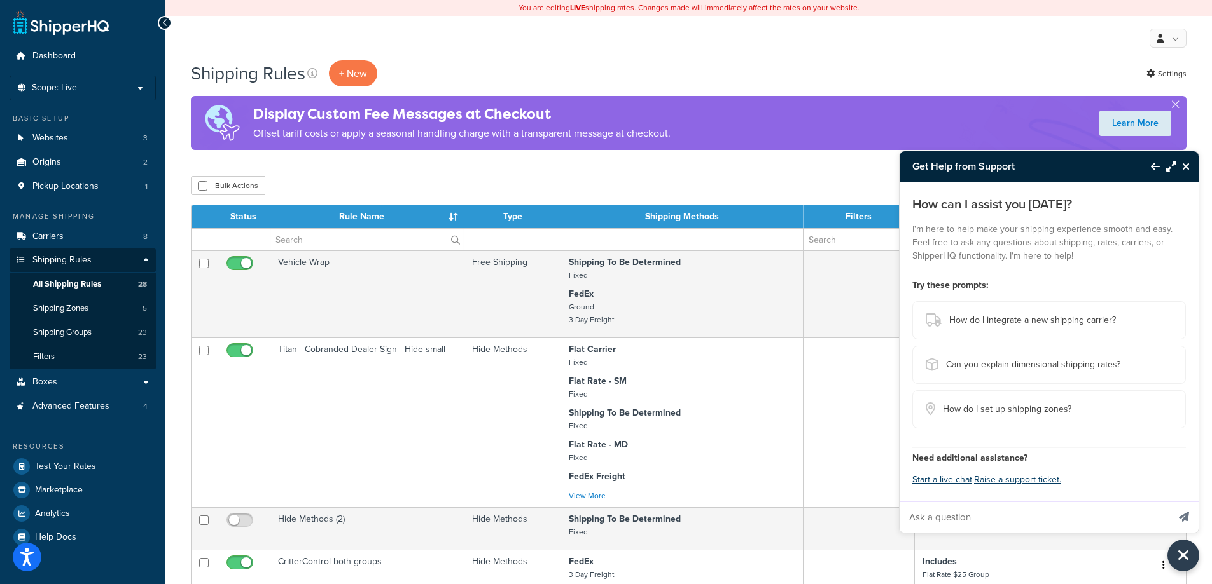
click at [1154, 165] on icon "Back to Resource Center" at bounding box center [1155, 167] width 9 height 10
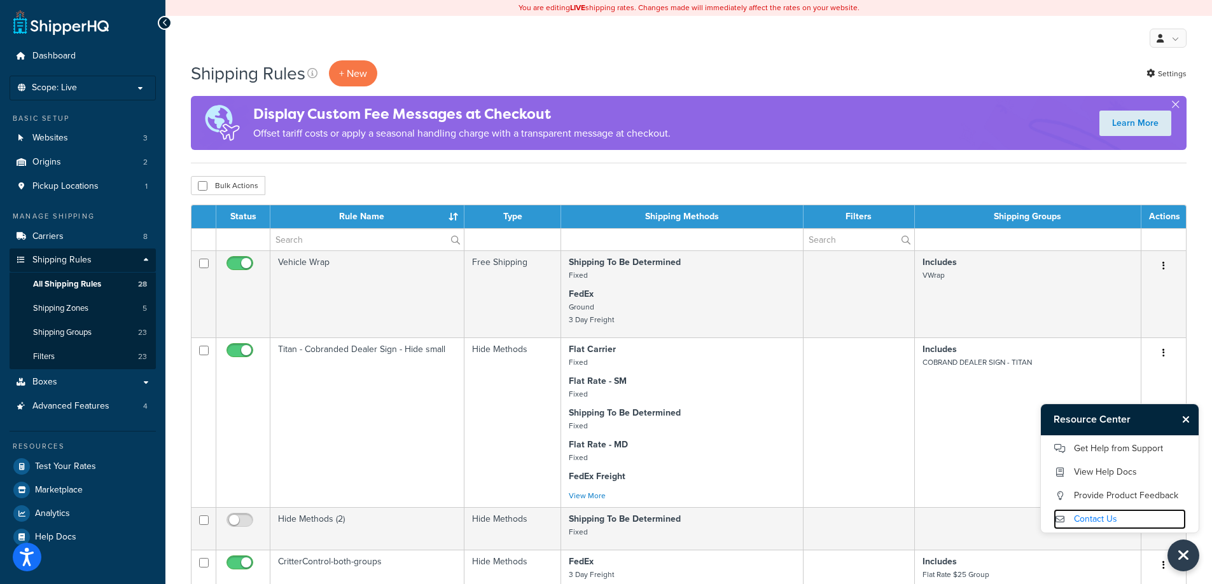
click at [1096, 521] on link "Contact Us" at bounding box center [1119, 519] width 132 height 20
click at [1176, 548] on icon "Close Resource Center" at bounding box center [1183, 556] width 14 height 18
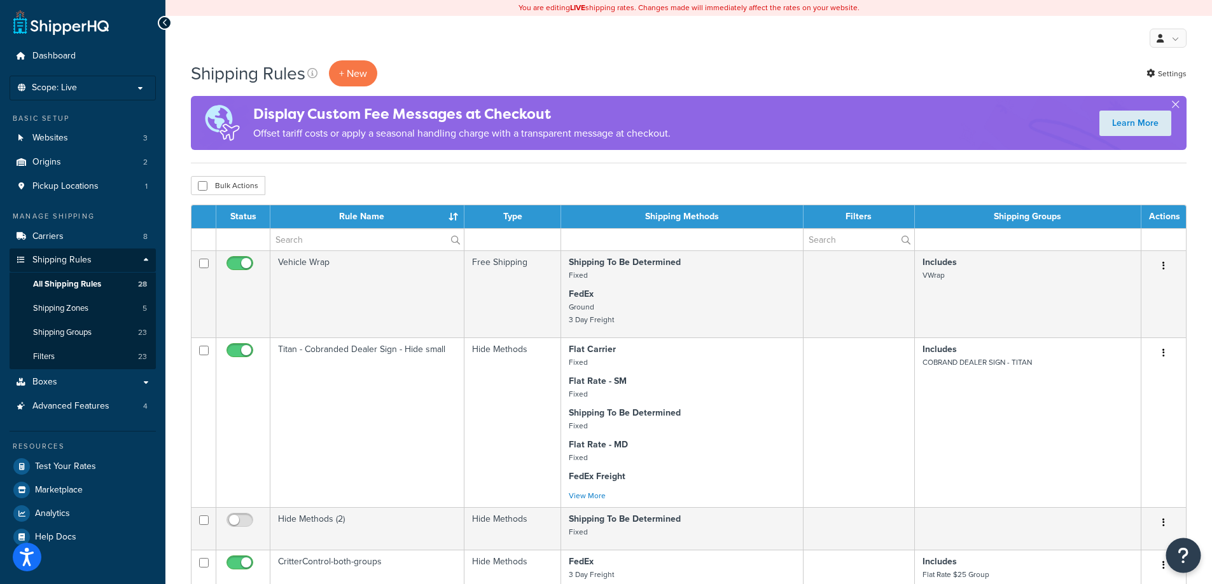
click at [1177, 548] on icon "Open Resource Center" at bounding box center [1183, 556] width 12 height 18
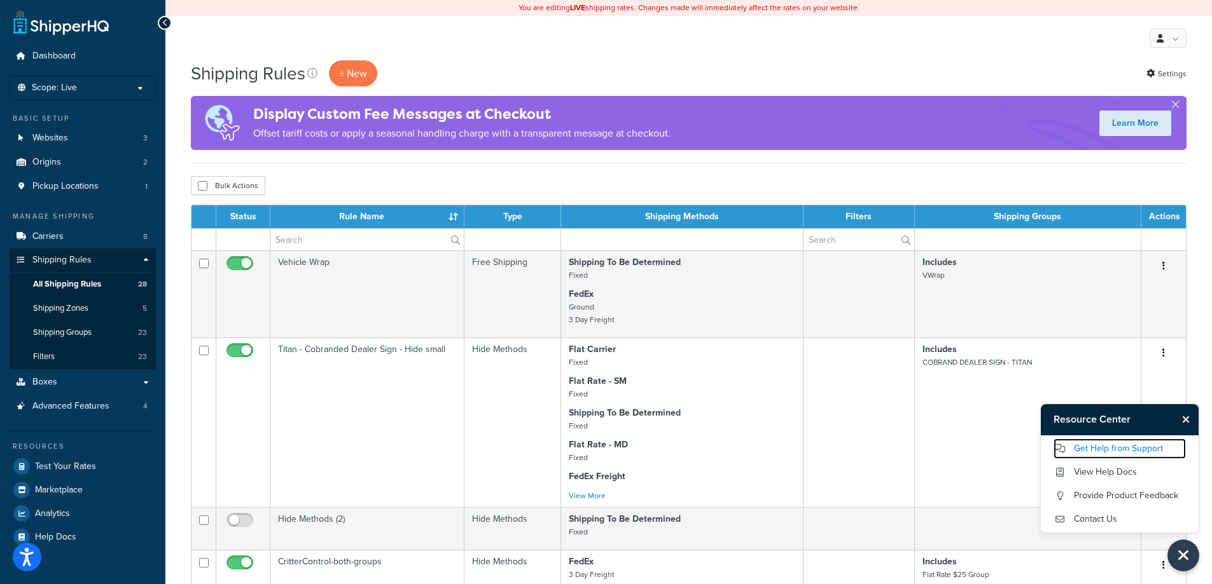
click at [1103, 454] on link "Get Help from Support" at bounding box center [1119, 449] width 132 height 20
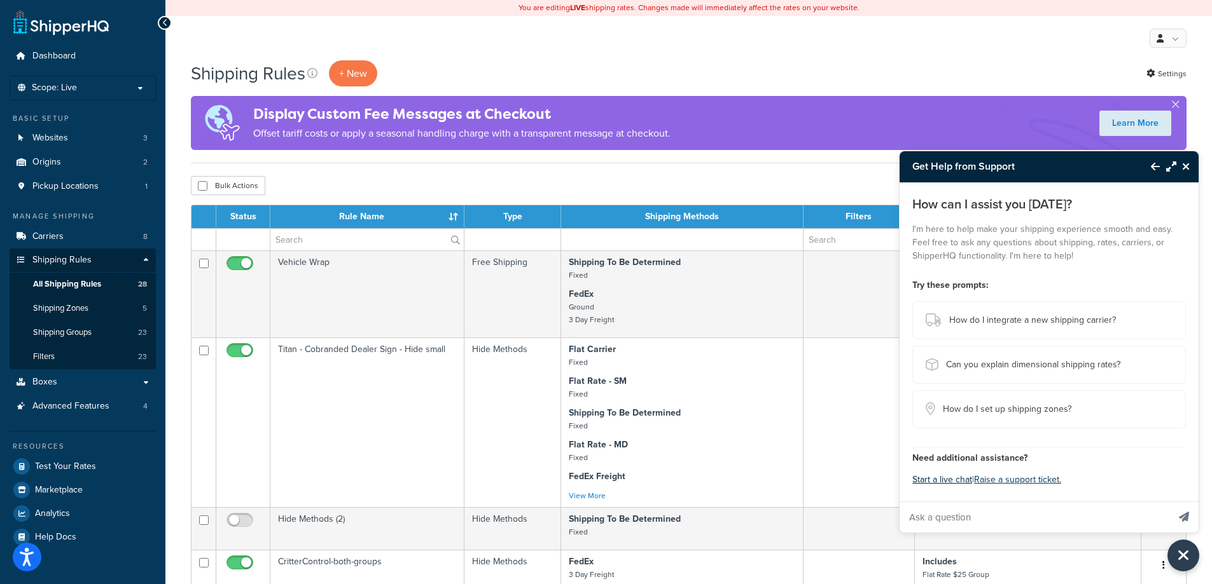
click at [939, 480] on button "Start a live chat" at bounding box center [942, 480] width 60 height 18
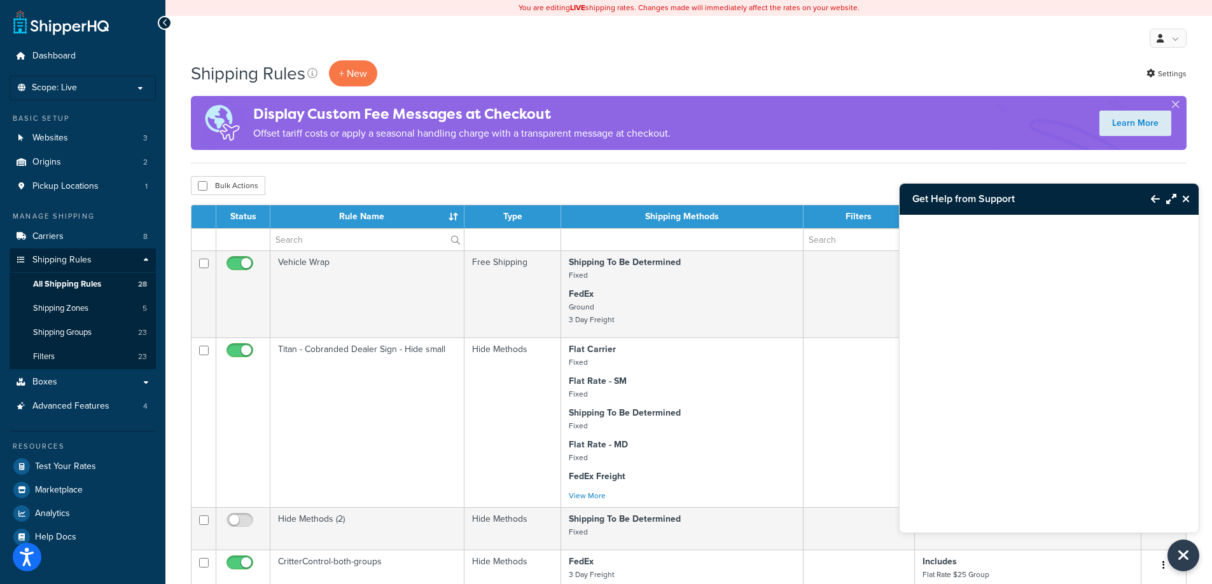
click at [1184, 193] on button "Close Resource Center" at bounding box center [1187, 198] width 22 height 15
